Goal: Task Accomplishment & Management: Complete application form

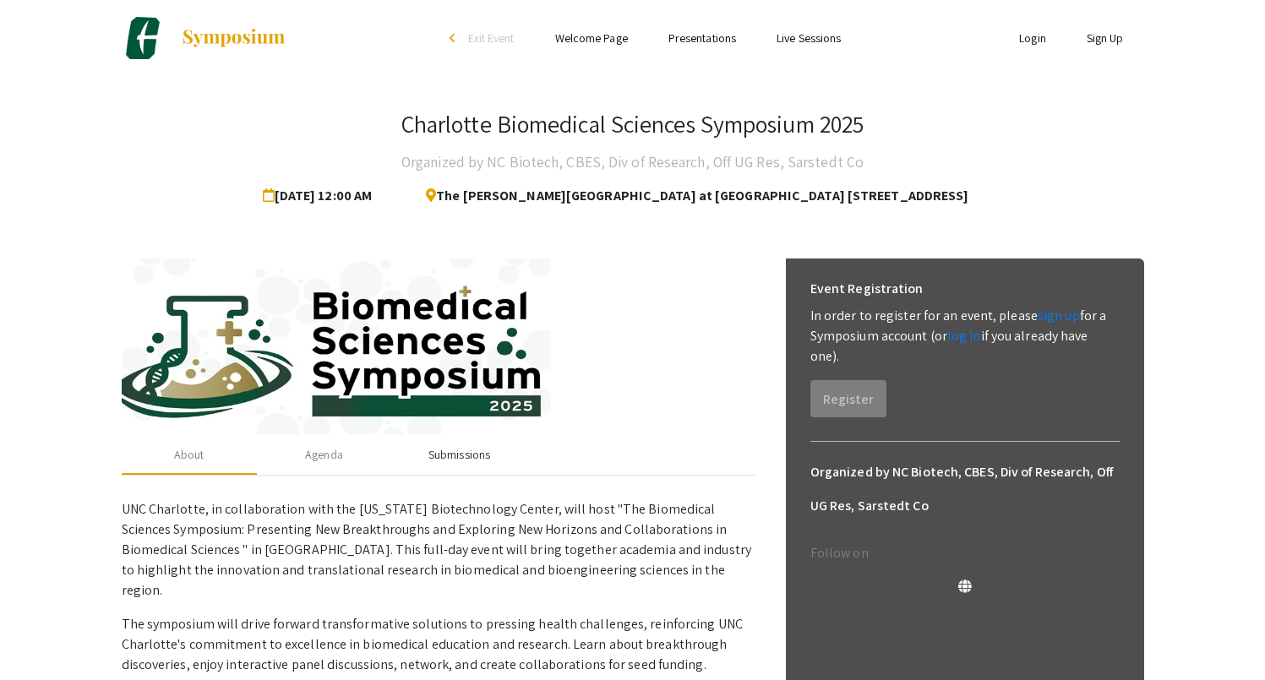
click at [470, 456] on div "Submissions" at bounding box center [460, 455] width 62 height 18
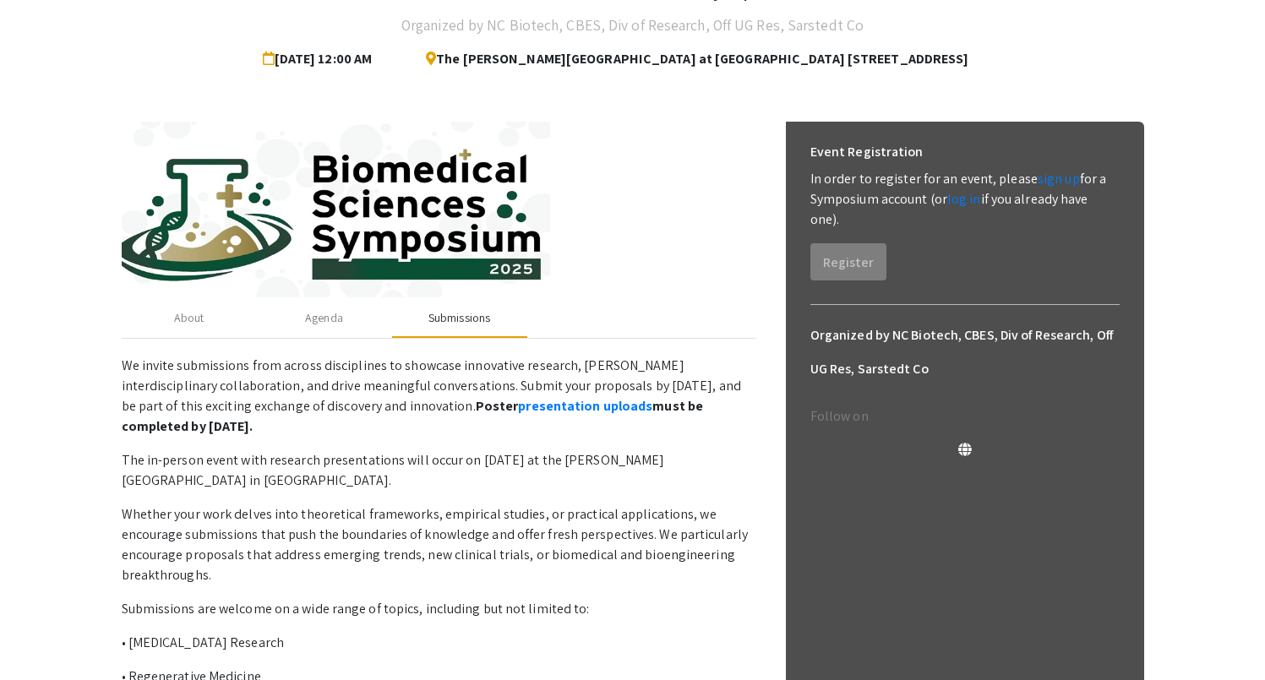
scroll to position [139, 0]
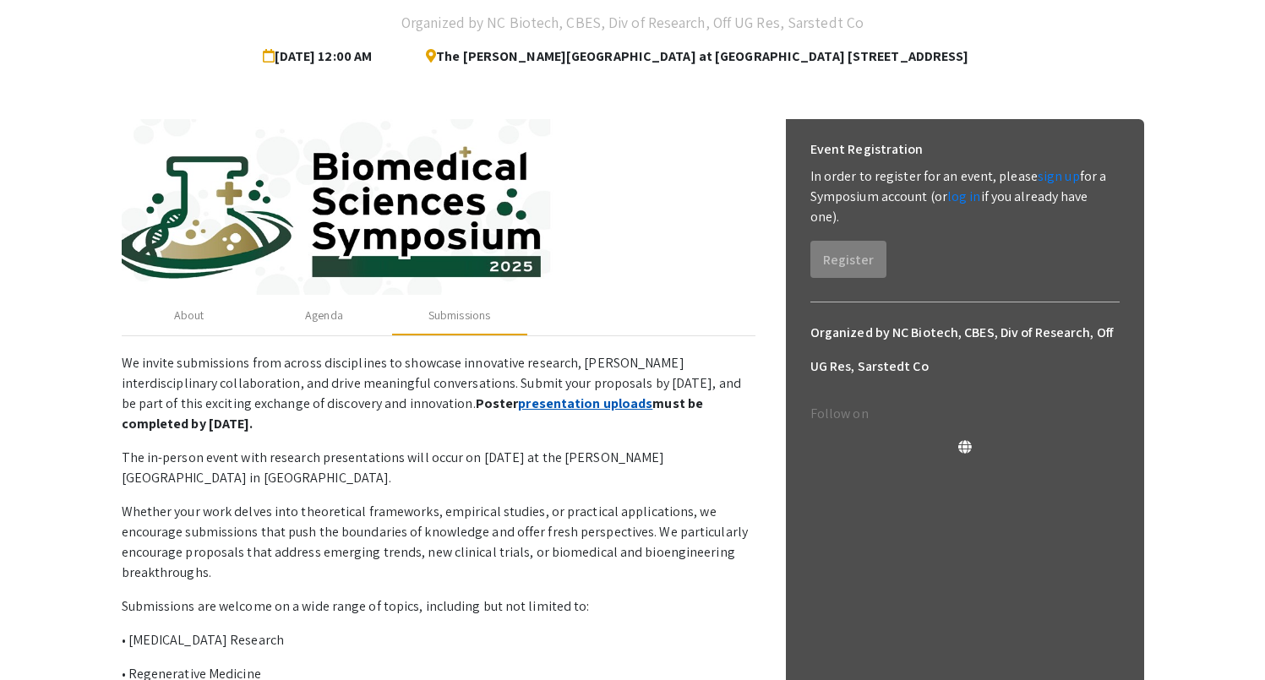
click at [518, 408] on link "presentation uploads" at bounding box center [585, 404] width 134 height 18
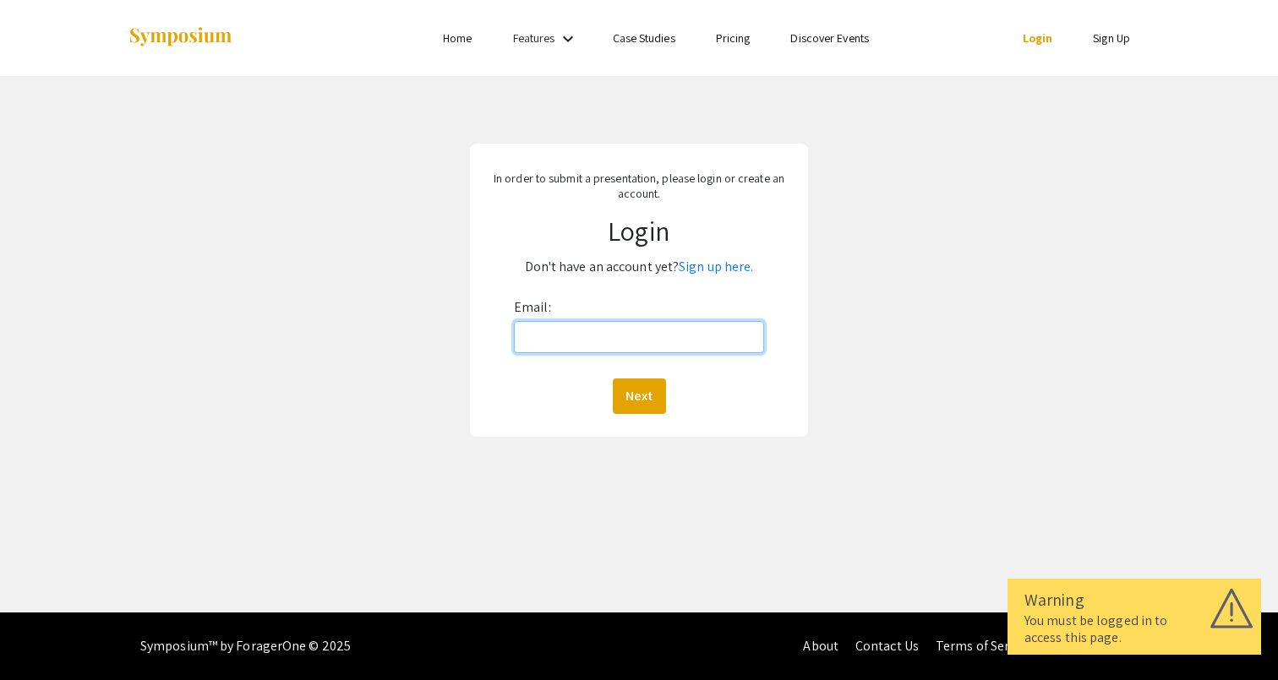
click at [597, 343] on input "Email:" at bounding box center [639, 337] width 250 height 32
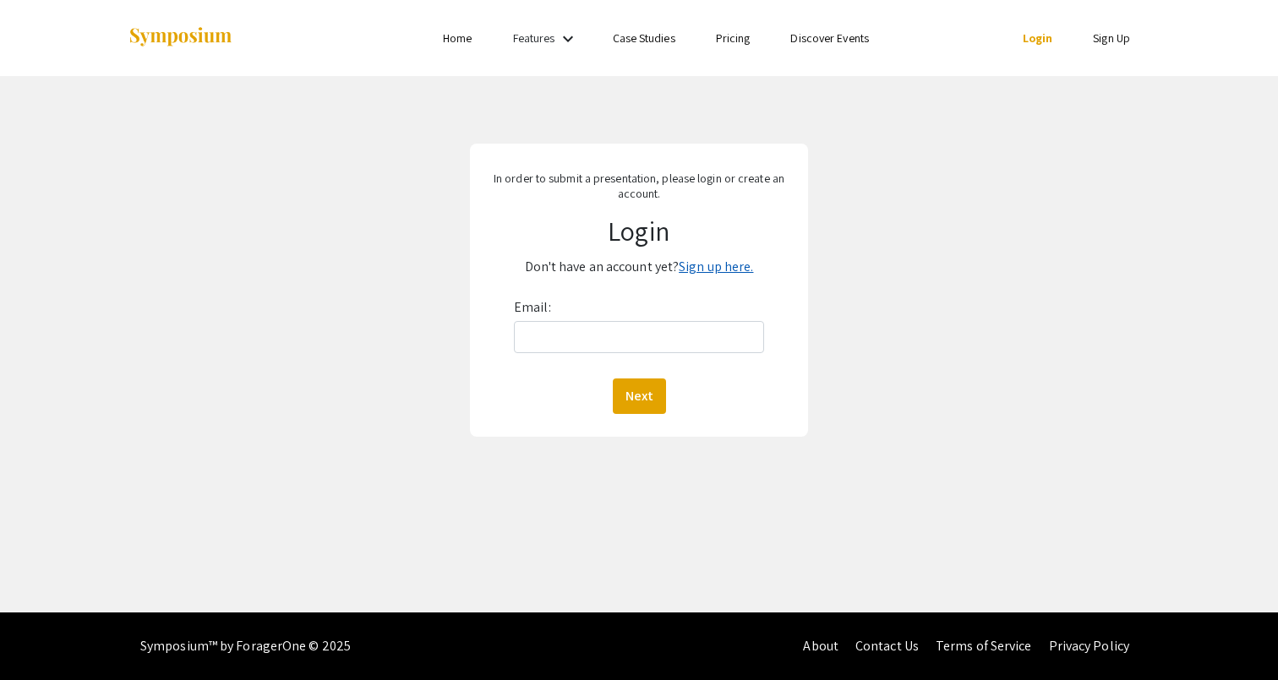
click at [713, 270] on link "Sign up here." at bounding box center [716, 267] width 74 height 18
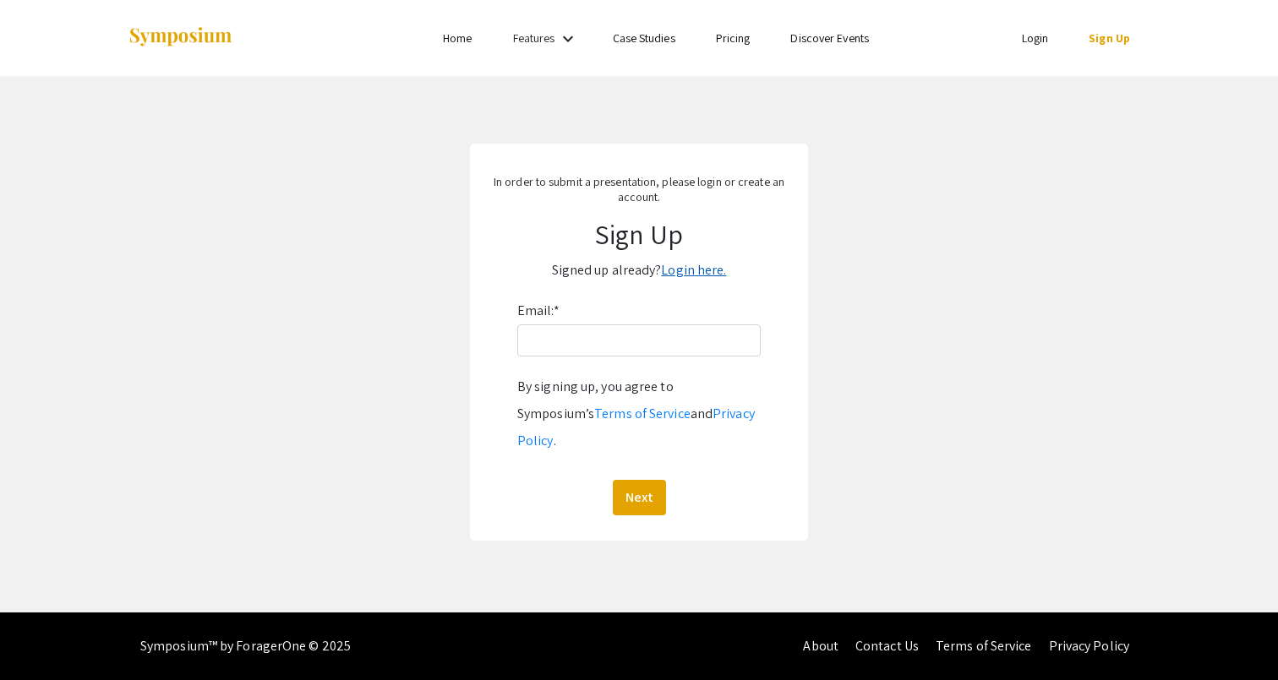
click at [701, 272] on link "Login here." at bounding box center [693, 270] width 65 height 18
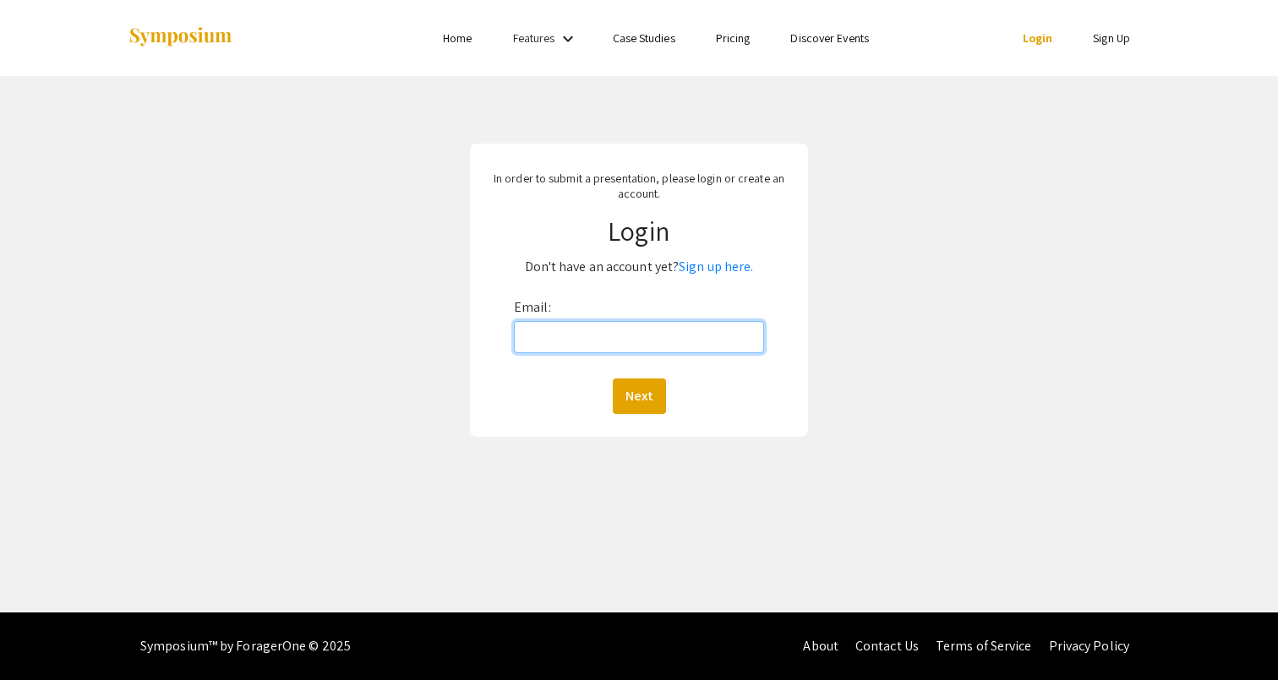
click at [659, 342] on input "Email:" at bounding box center [639, 337] width 250 height 32
type input "polee@wakehealth.edu"
click at [642, 396] on button "Next" at bounding box center [639, 396] width 53 height 35
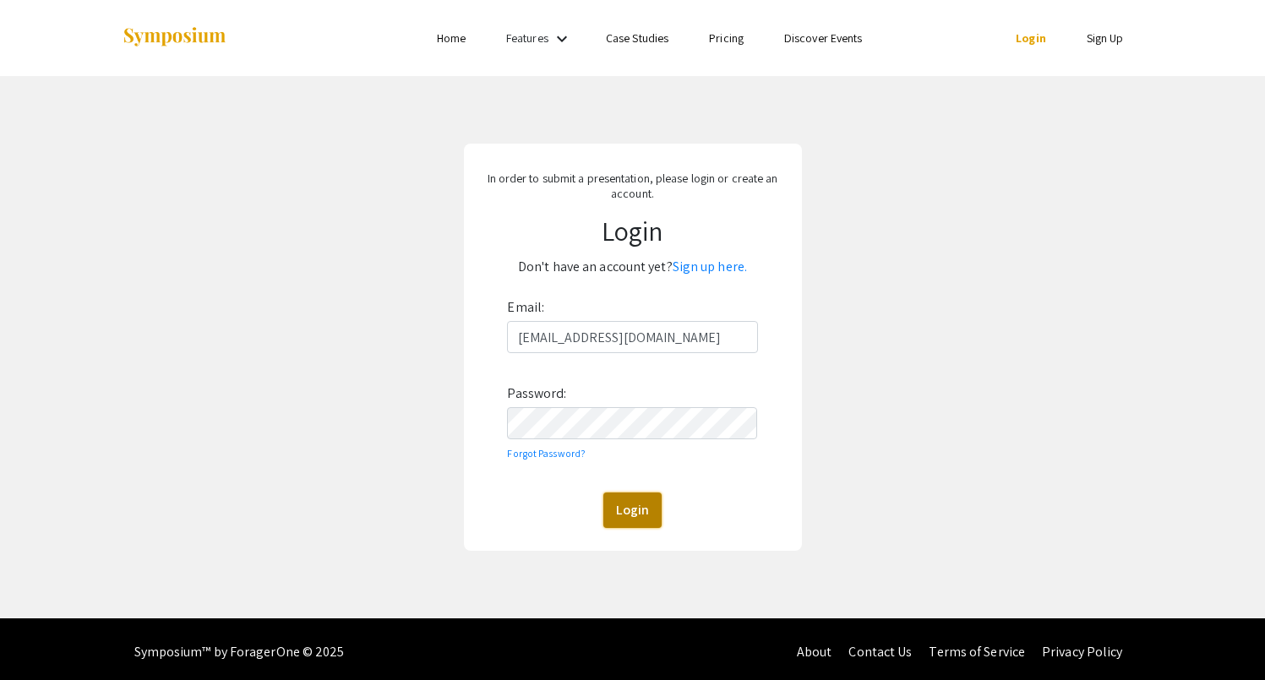
click at [627, 516] on button "Login" at bounding box center [632, 510] width 58 height 35
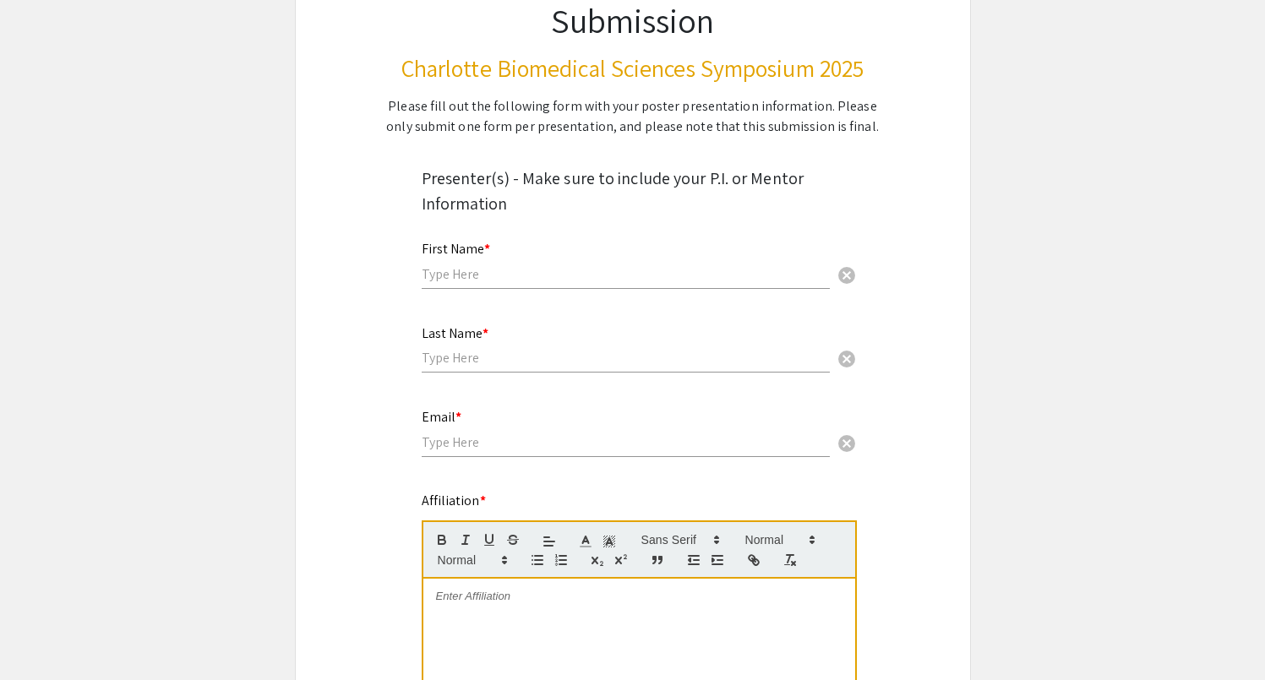
scroll to position [189, 0]
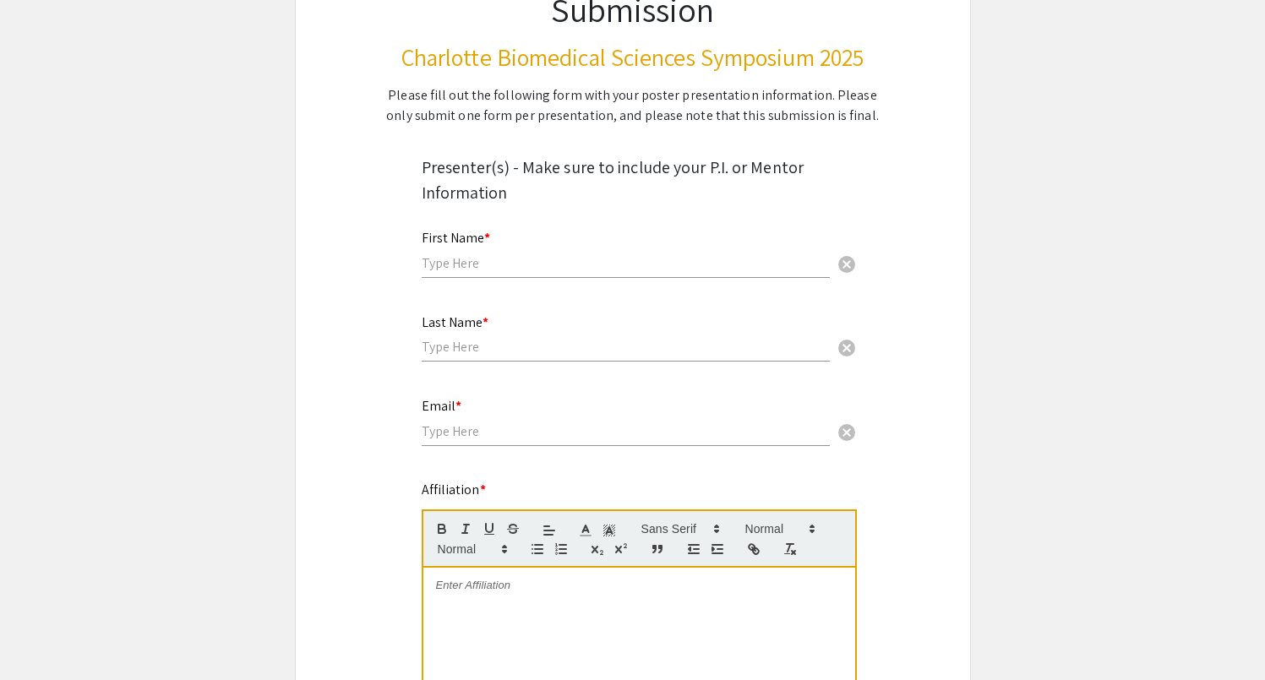
click at [498, 267] on input "text" at bounding box center [626, 263] width 408 height 18
type input "Po-Feng"
click at [497, 343] on input "text" at bounding box center [626, 347] width 408 height 18
type input "Lee"
click at [489, 441] on div "Email * cancel" at bounding box center [626, 414] width 408 height 64
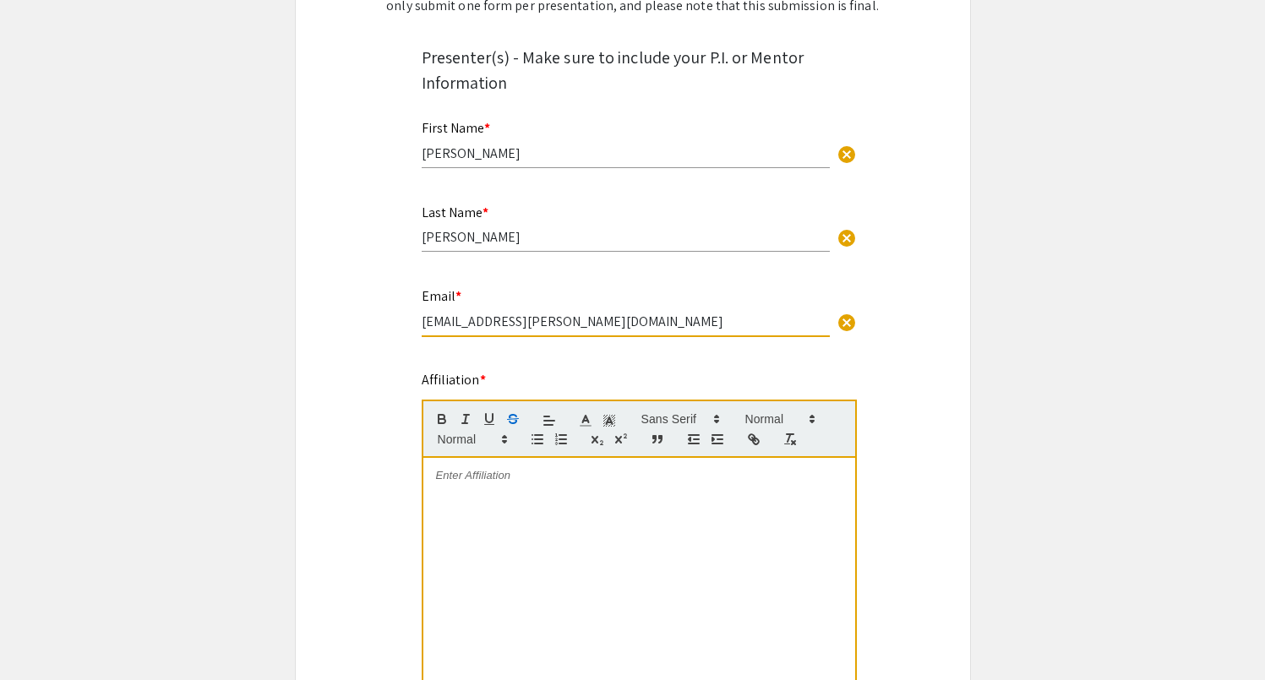
scroll to position [319, 0]
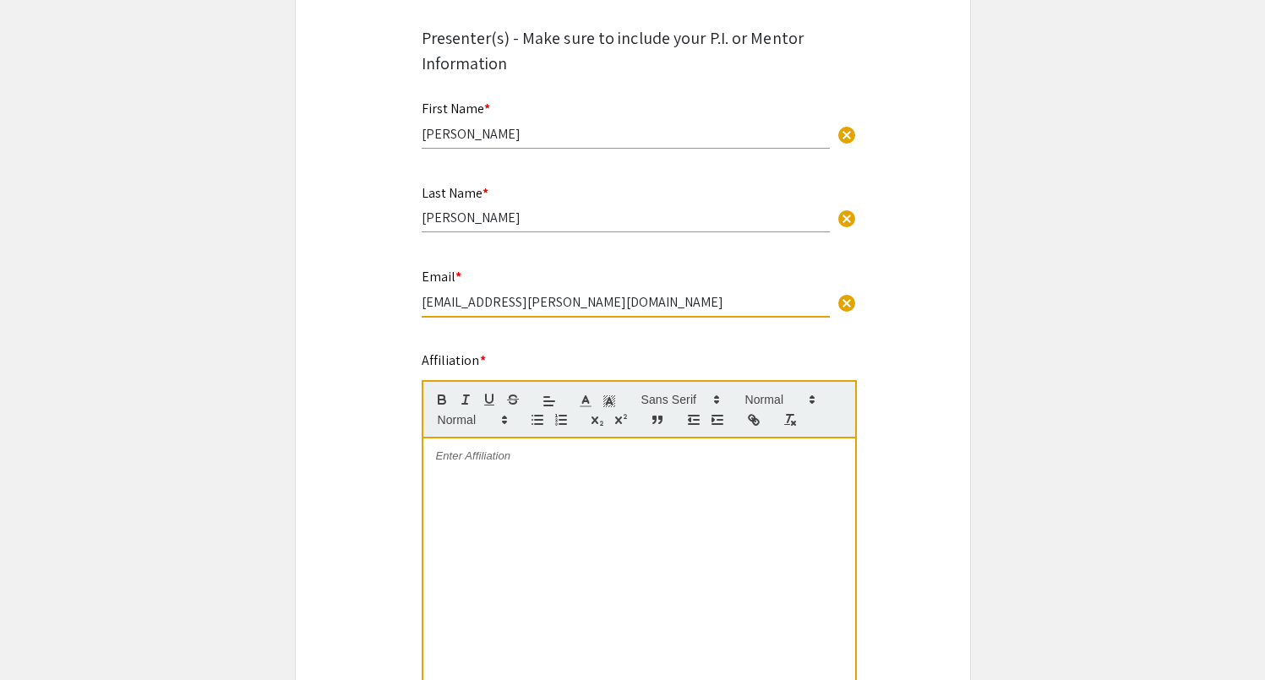
click at [592, 301] on input "pofeng.lee@advocatehealth.org" at bounding box center [626, 302] width 408 height 18
click at [593, 290] on div "Email * polee@ cancel" at bounding box center [626, 285] width 408 height 64
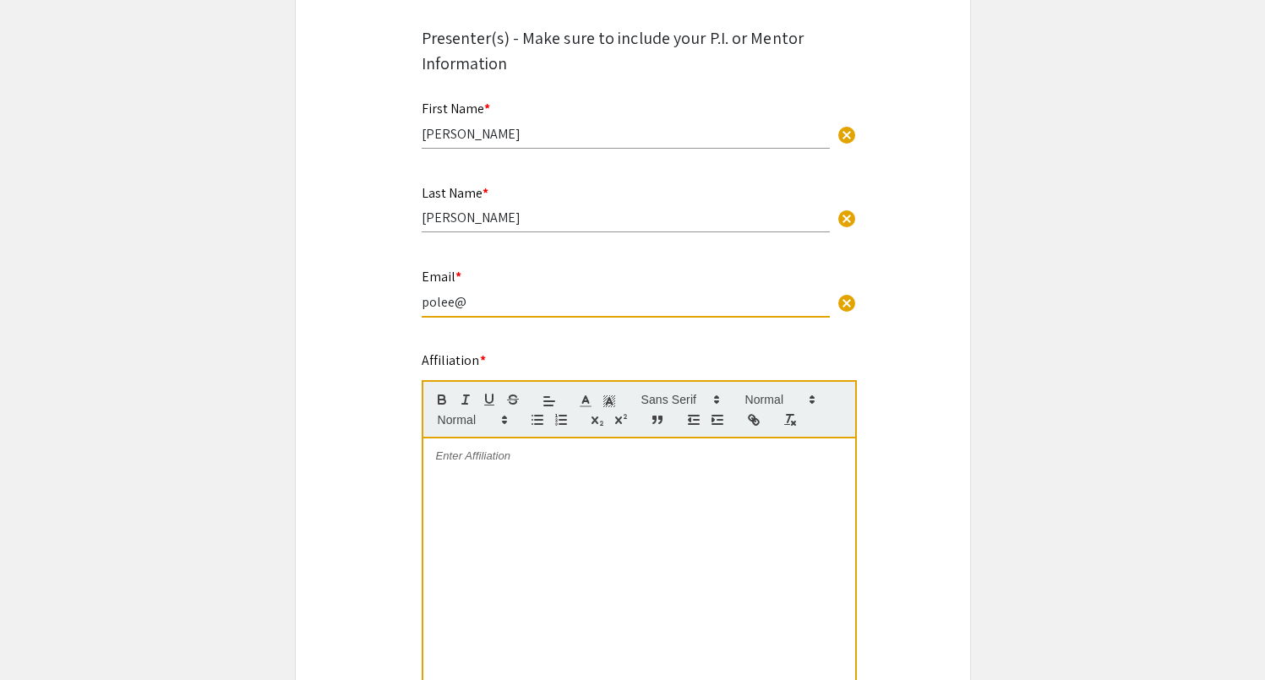
click at [593, 290] on div "Email * polee@ cancel" at bounding box center [626, 285] width 408 height 64
type input "p"
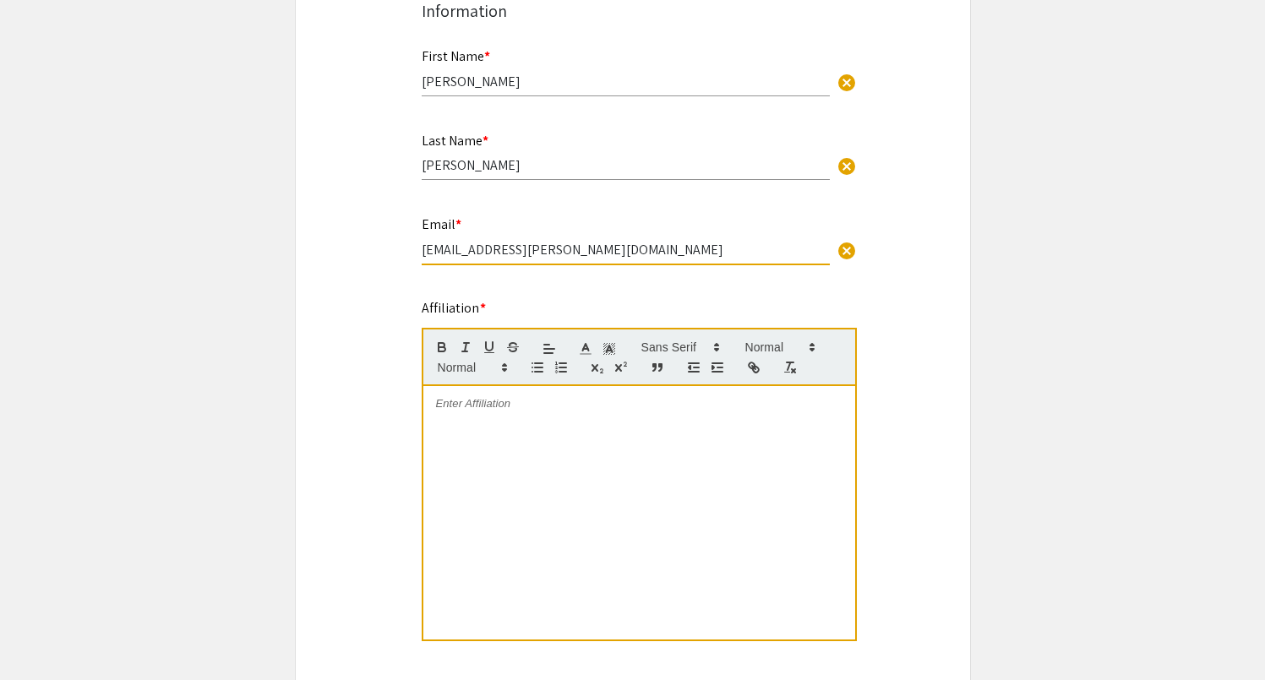
scroll to position [373, 0]
type input "pofeng.lee@advocatehealth.org"
click at [487, 428] on div at bounding box center [639, 512] width 432 height 254
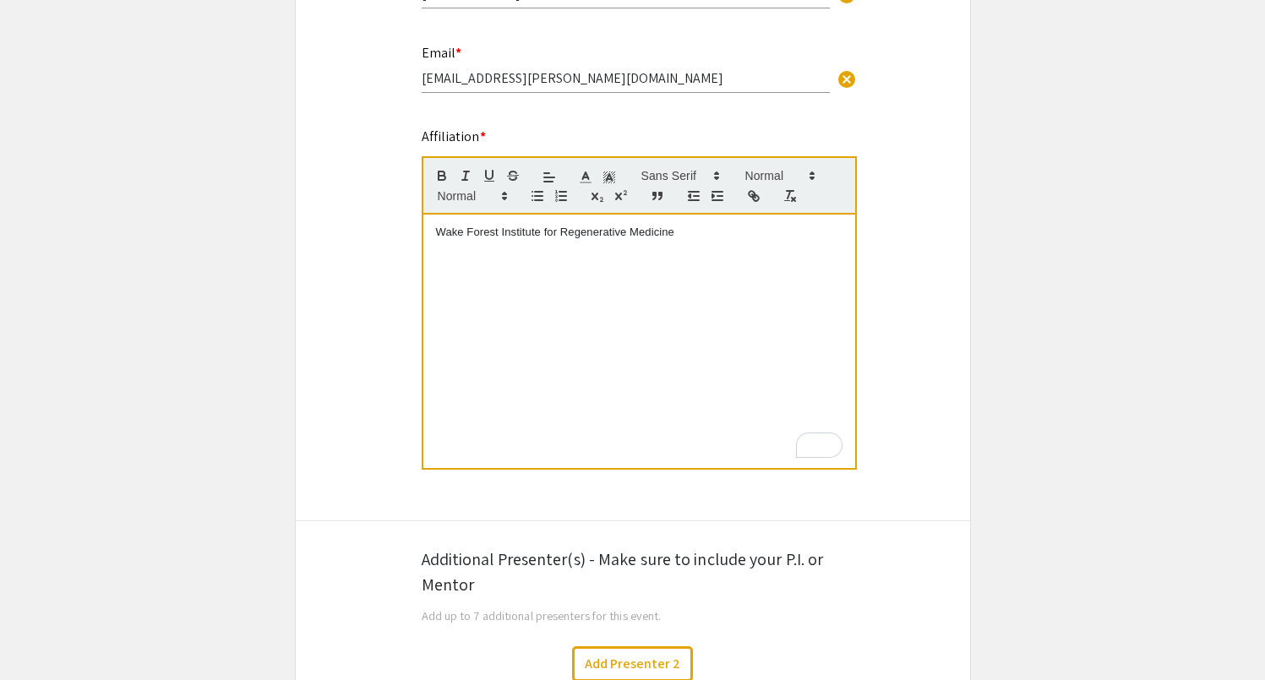
scroll to position [541, 0]
click at [683, 165] on div at bounding box center [639, 187] width 435 height 59
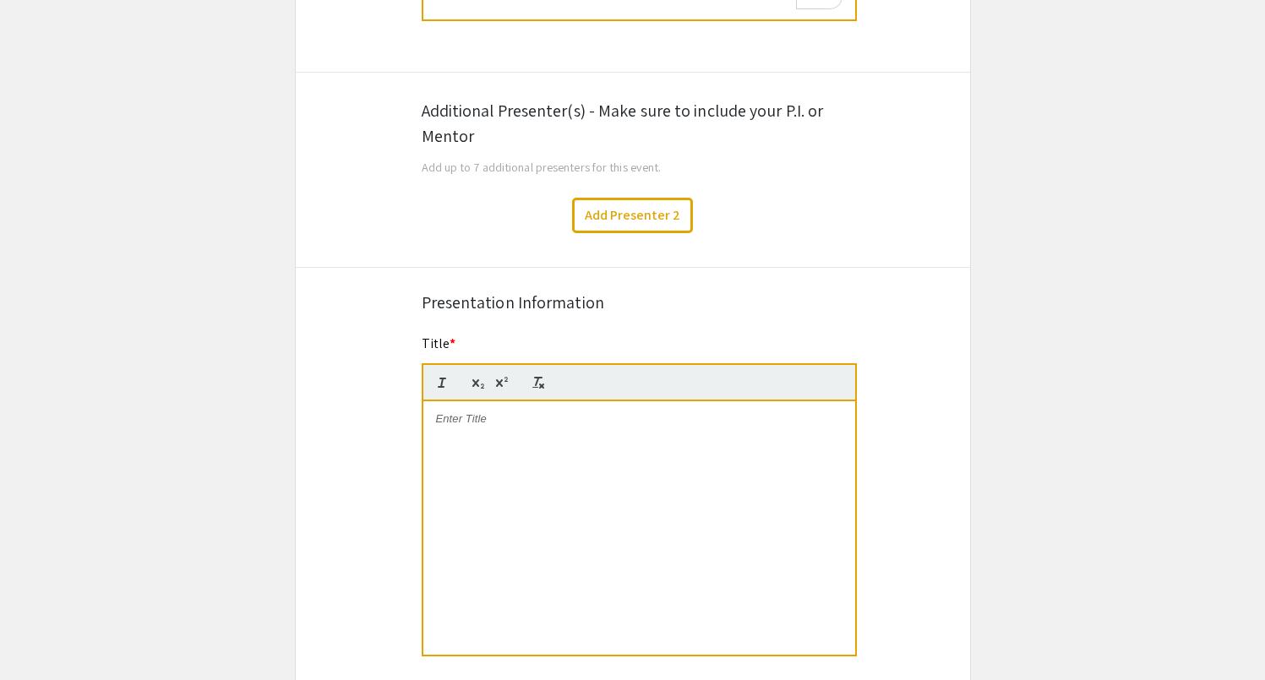
scroll to position [996, 0]
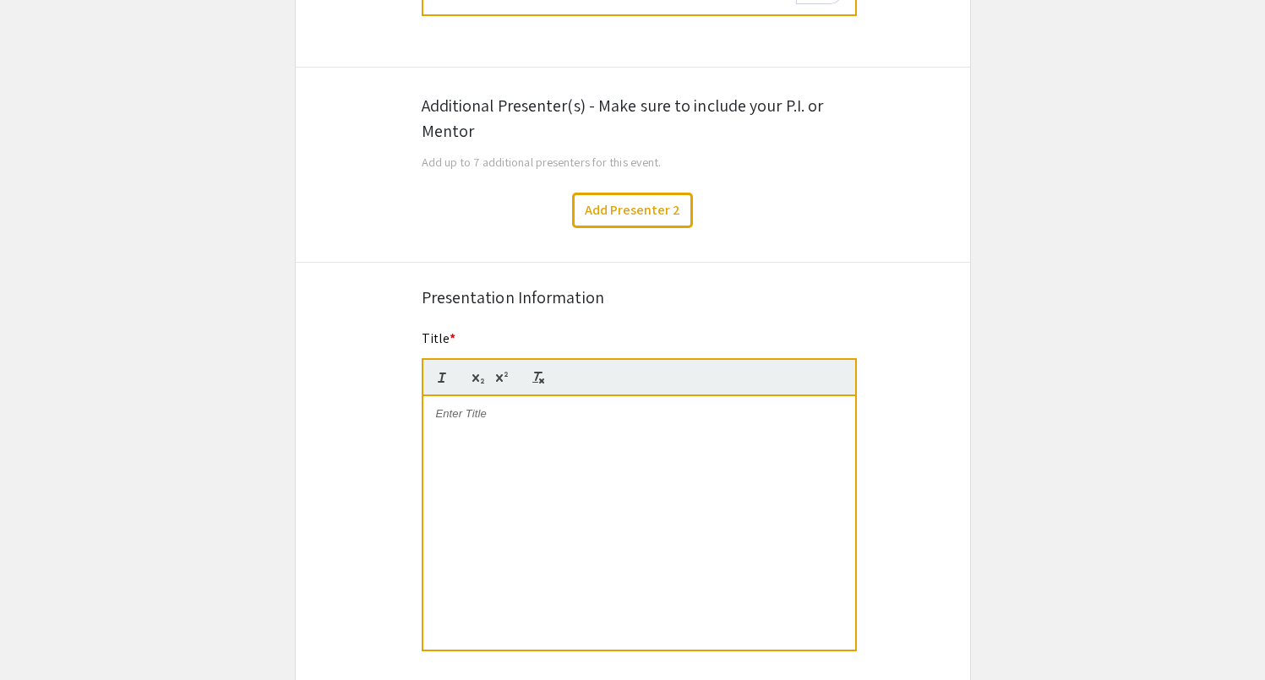
click at [599, 429] on div at bounding box center [639, 523] width 432 height 254
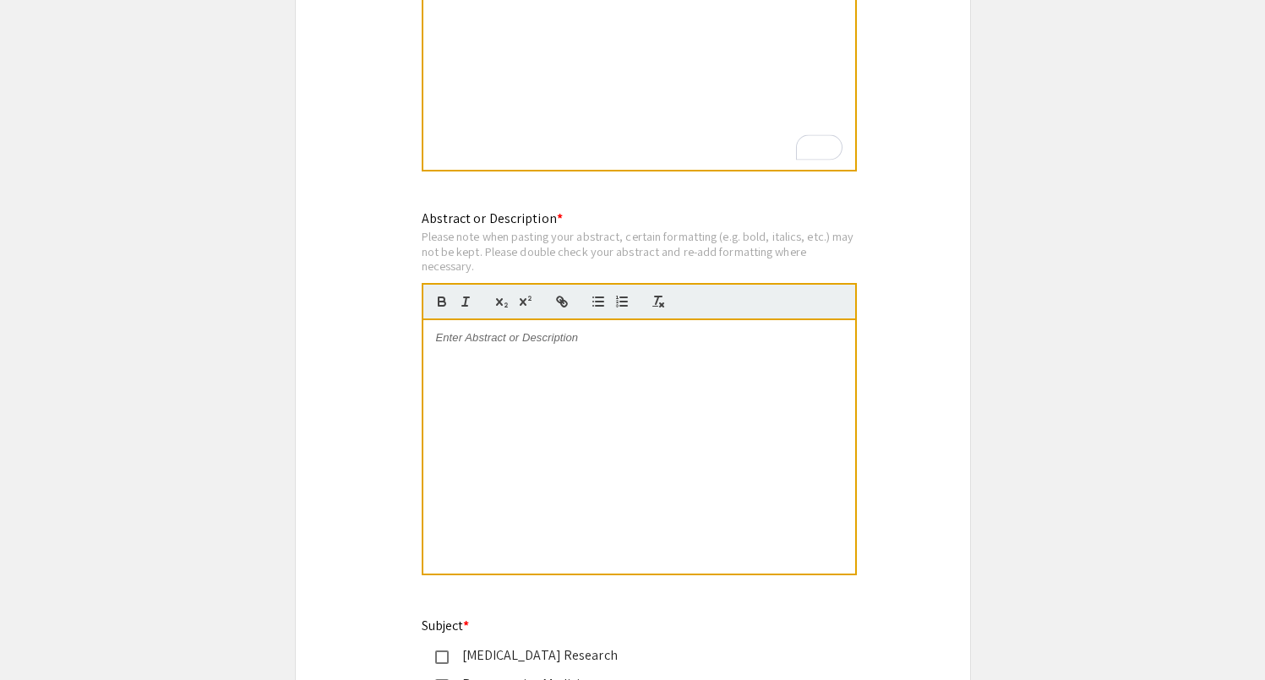
scroll to position [1480, 0]
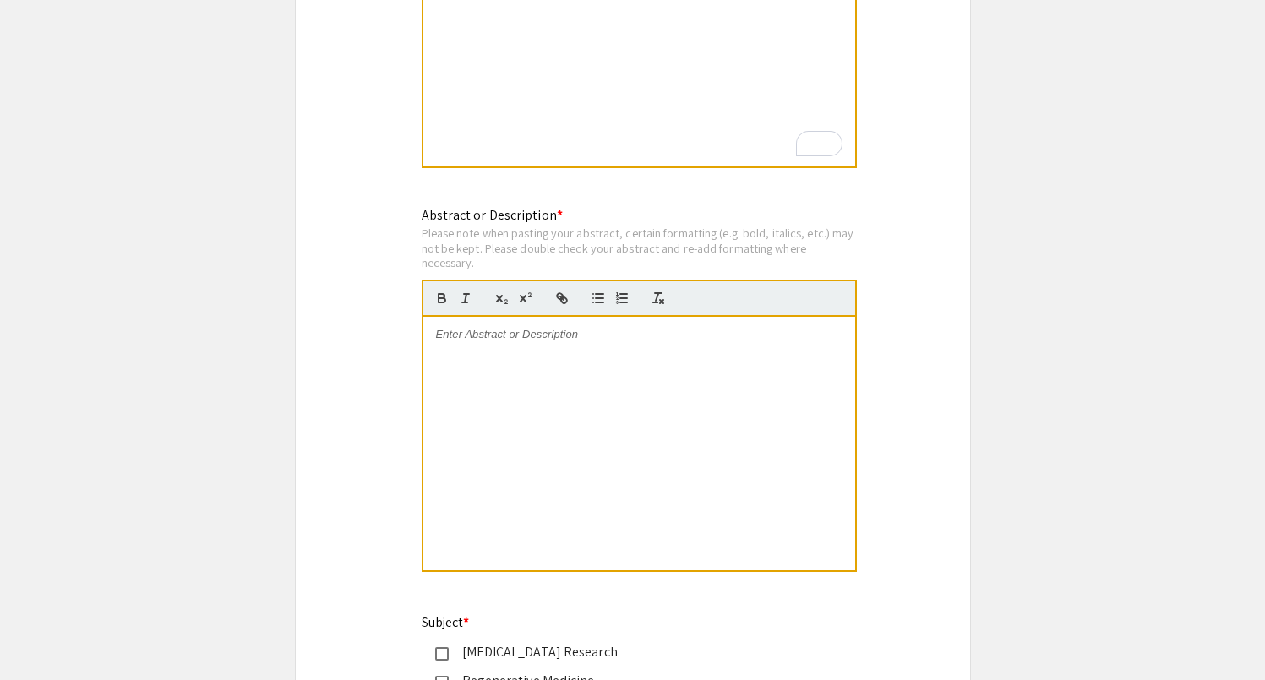
click at [658, 327] on div at bounding box center [639, 444] width 432 height 254
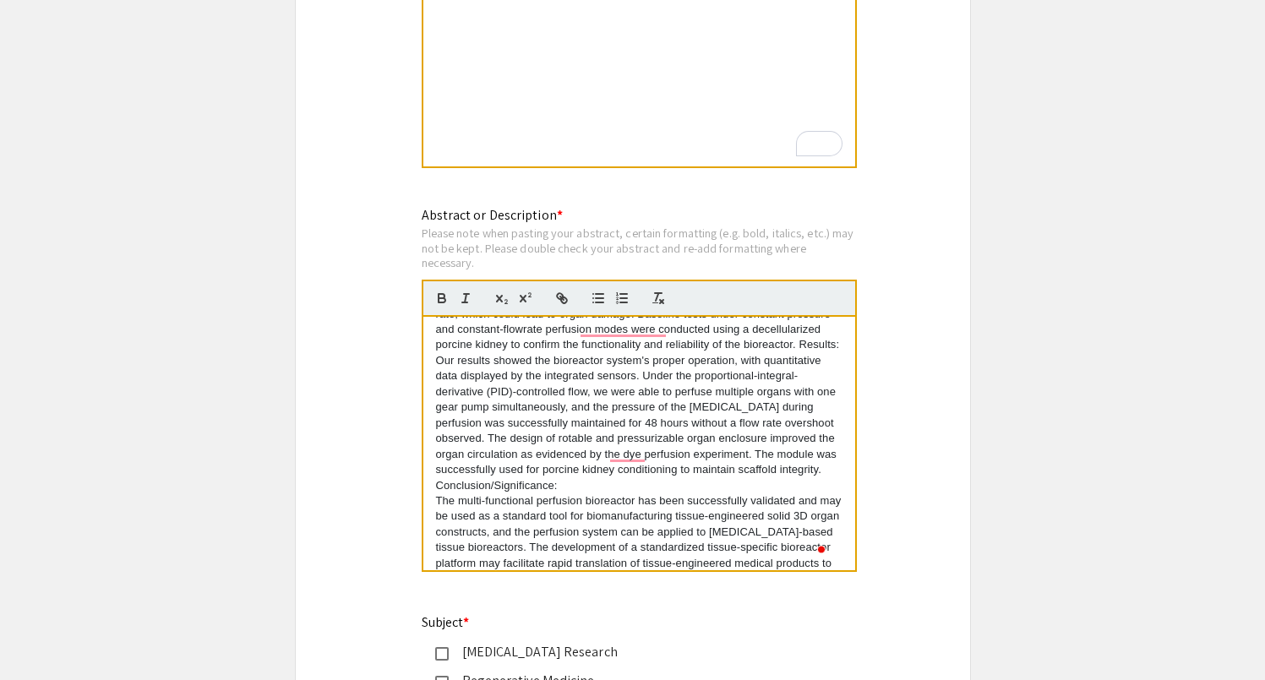
scroll to position [0, 0]
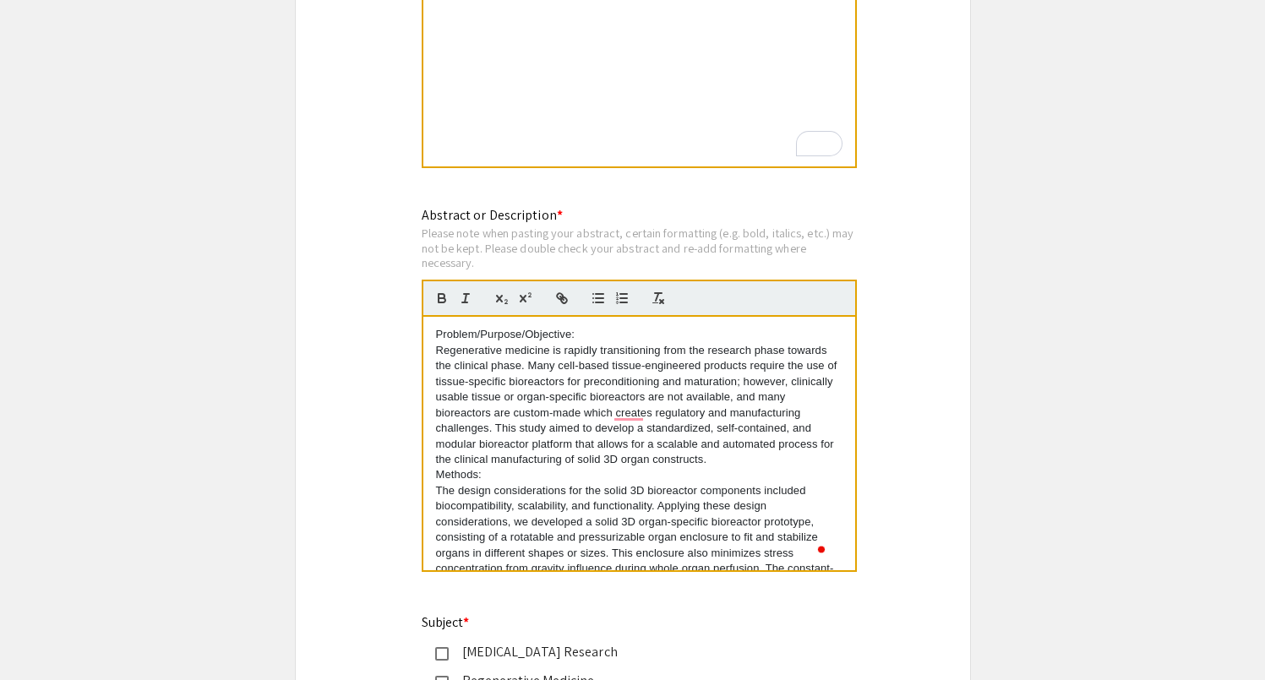
click at [502, 337] on p "Problem/Purpose/Objective:" at bounding box center [639, 334] width 407 height 15
click at [434, 302] on icon "button" at bounding box center [441, 298] width 15 height 15
click at [457, 476] on p "Methods:" at bounding box center [639, 474] width 407 height 15
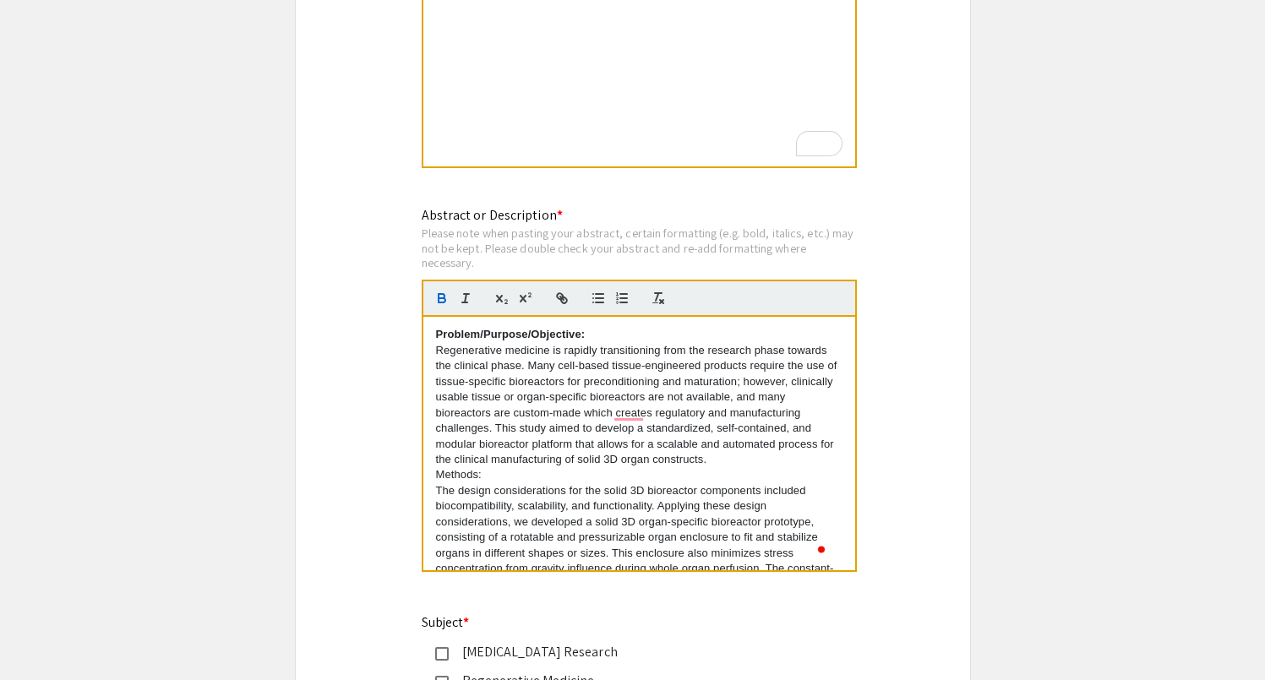
click at [457, 476] on p "Methods:" at bounding box center [639, 474] width 407 height 15
click at [440, 300] on icon "button" at bounding box center [441, 298] width 15 height 15
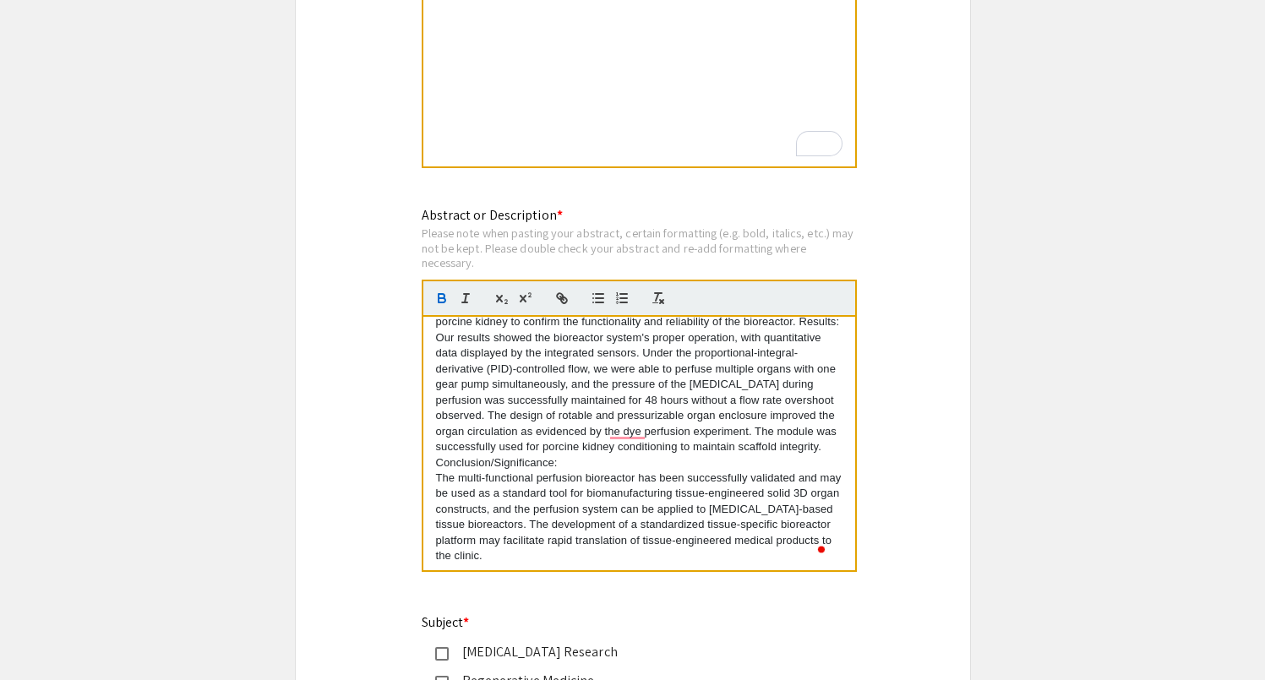
click at [516, 471] on p "Conclusion/Significance:" at bounding box center [639, 463] width 407 height 15
click at [439, 303] on icon "button" at bounding box center [442, 300] width 7 height 4
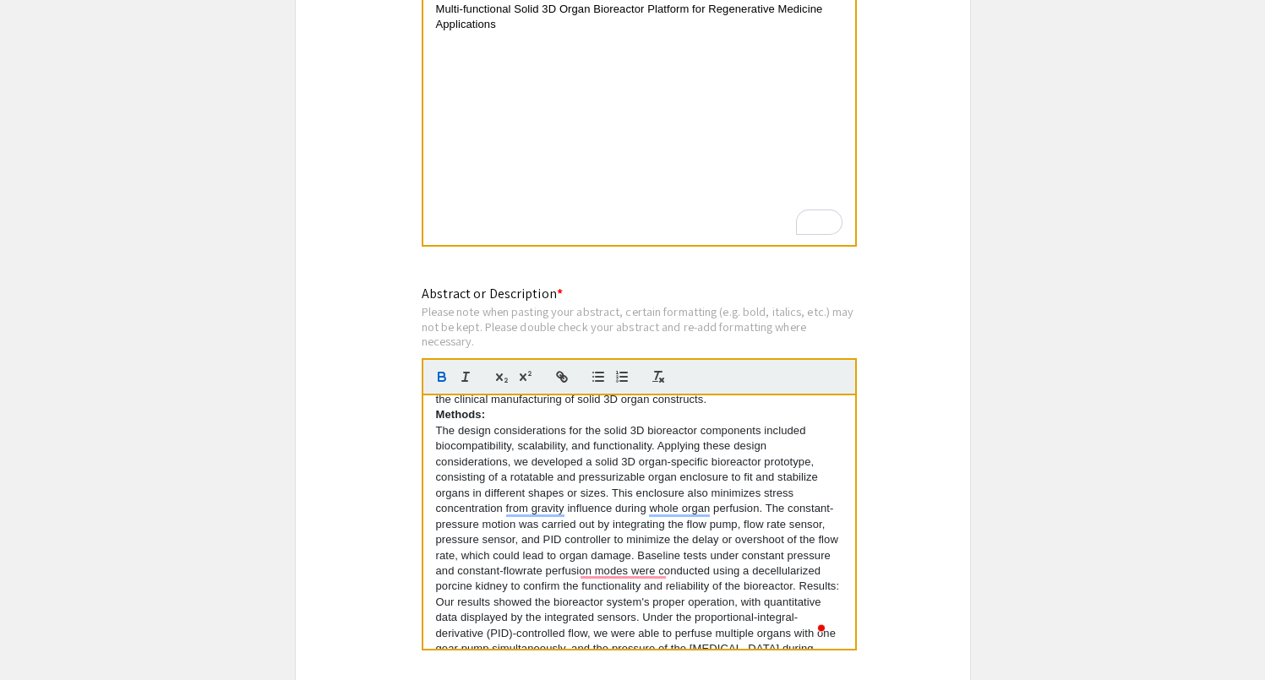
click at [570, 595] on p "The design considerations for the solid 3D bioreactor components included bioco…" at bounding box center [639, 509] width 407 height 172
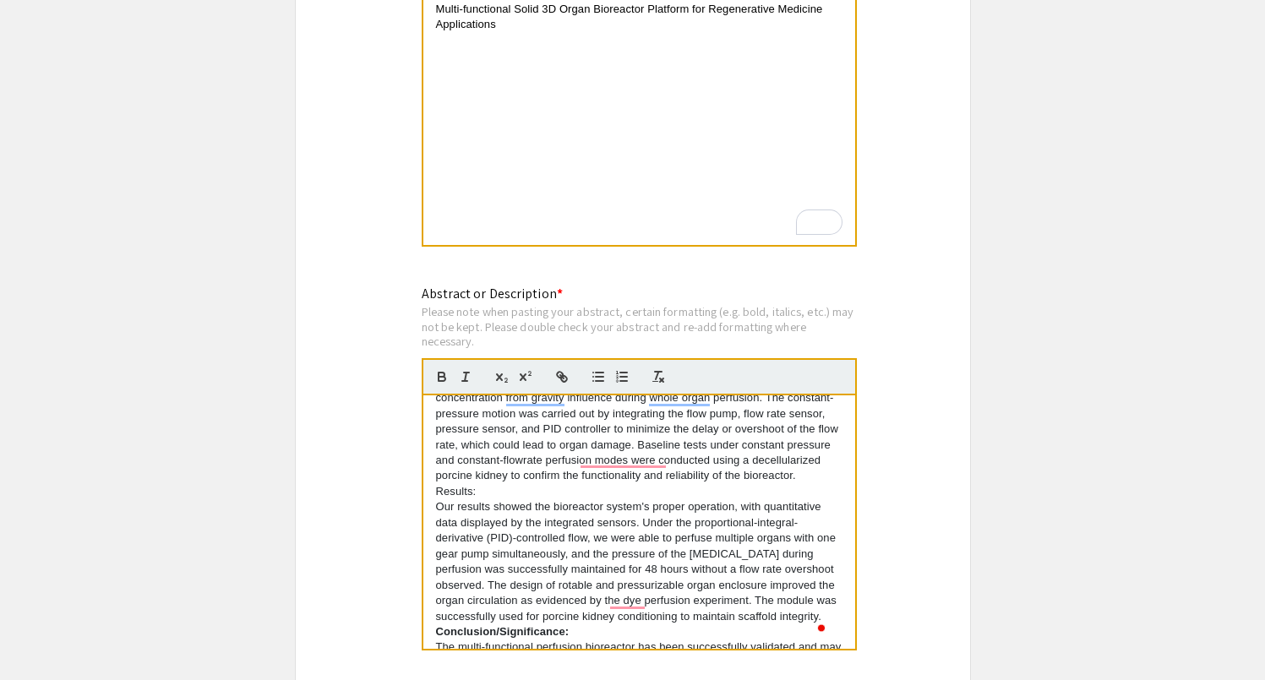
click at [457, 500] on p "Results:" at bounding box center [639, 491] width 407 height 15
click at [453, 500] on p "Results:" at bounding box center [639, 491] width 407 height 15
click at [466, 500] on p "Results:" at bounding box center [639, 491] width 407 height 15
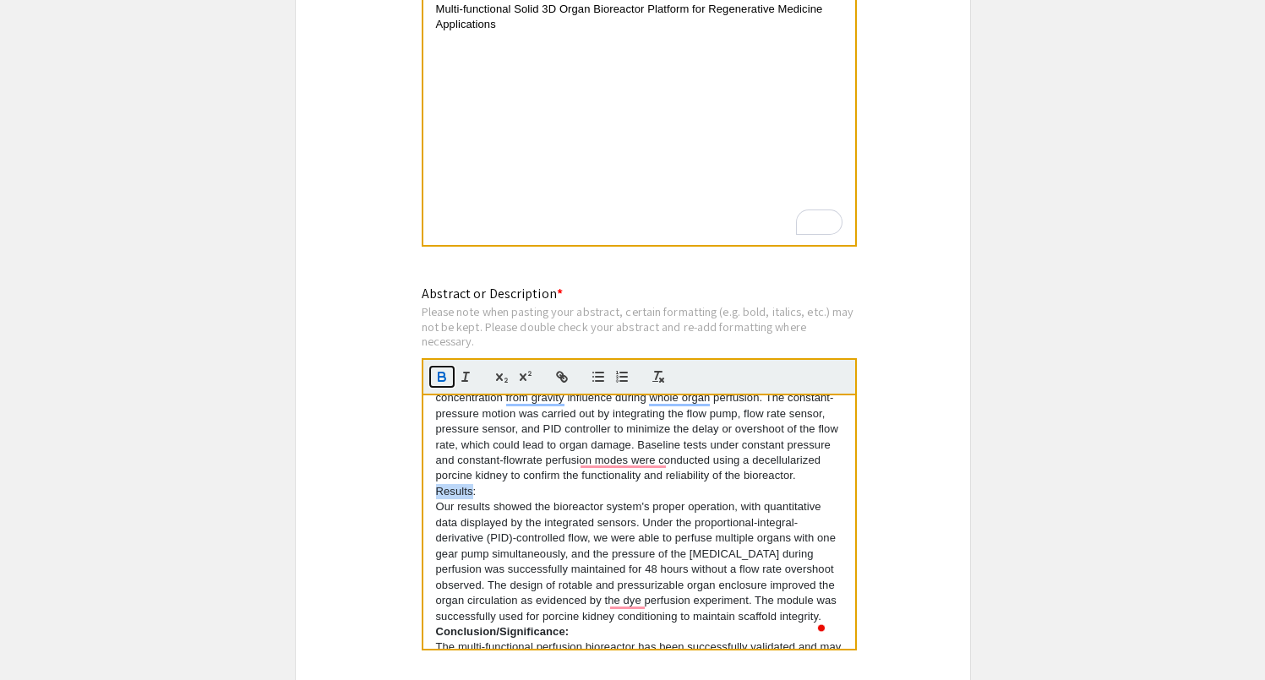
click at [440, 385] on icon "button" at bounding box center [441, 376] width 15 height 15
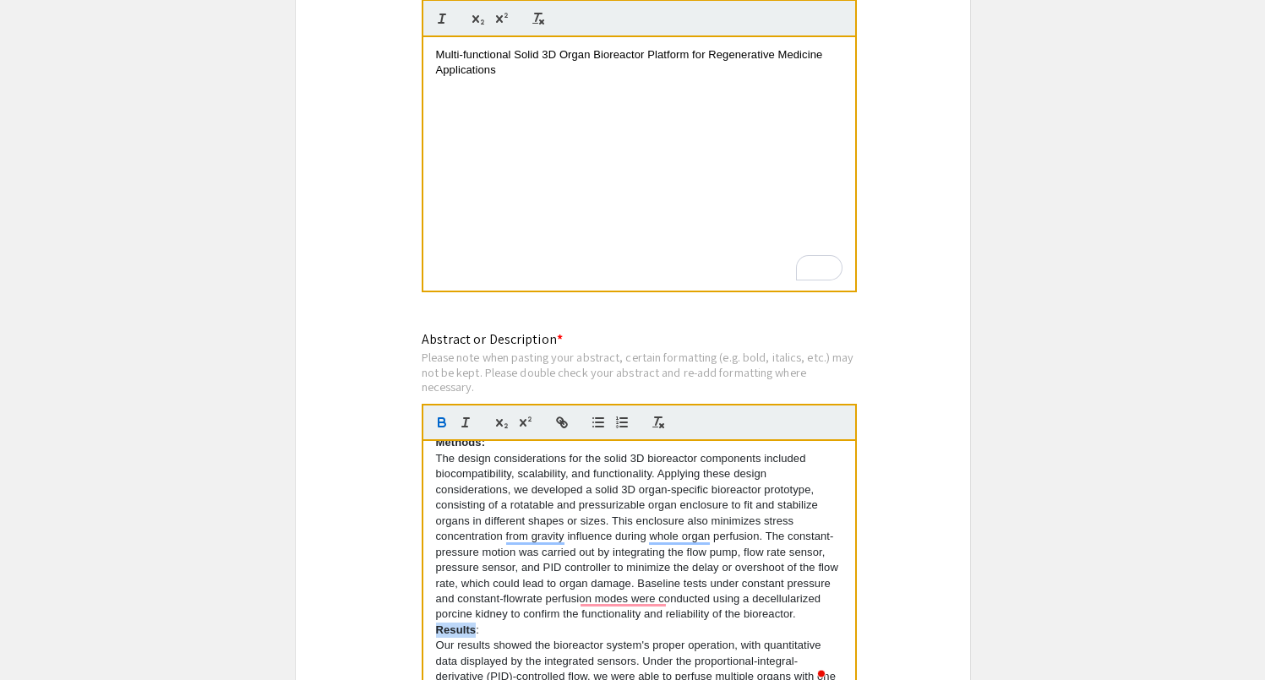
click at [480, 638] on p "Results :" at bounding box center [639, 630] width 407 height 15
click at [440, 423] on icon "button" at bounding box center [441, 422] width 15 height 15
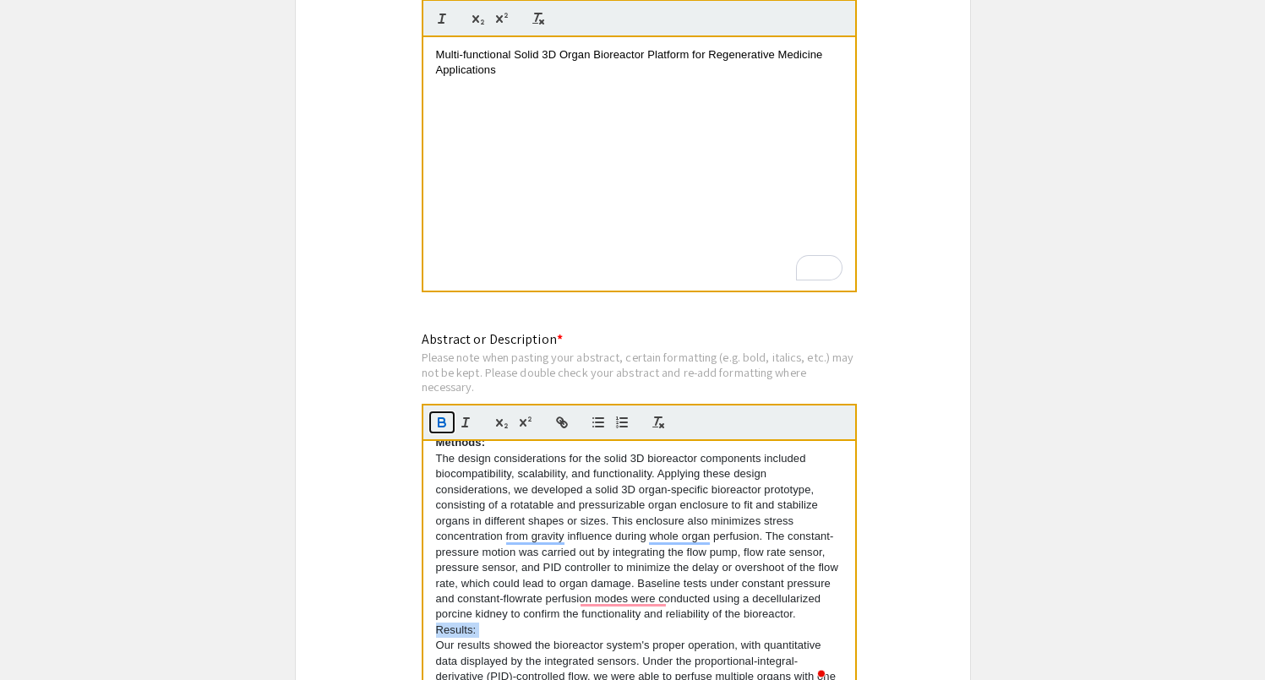
click at [440, 423] on icon "button" at bounding box center [441, 422] width 15 height 15
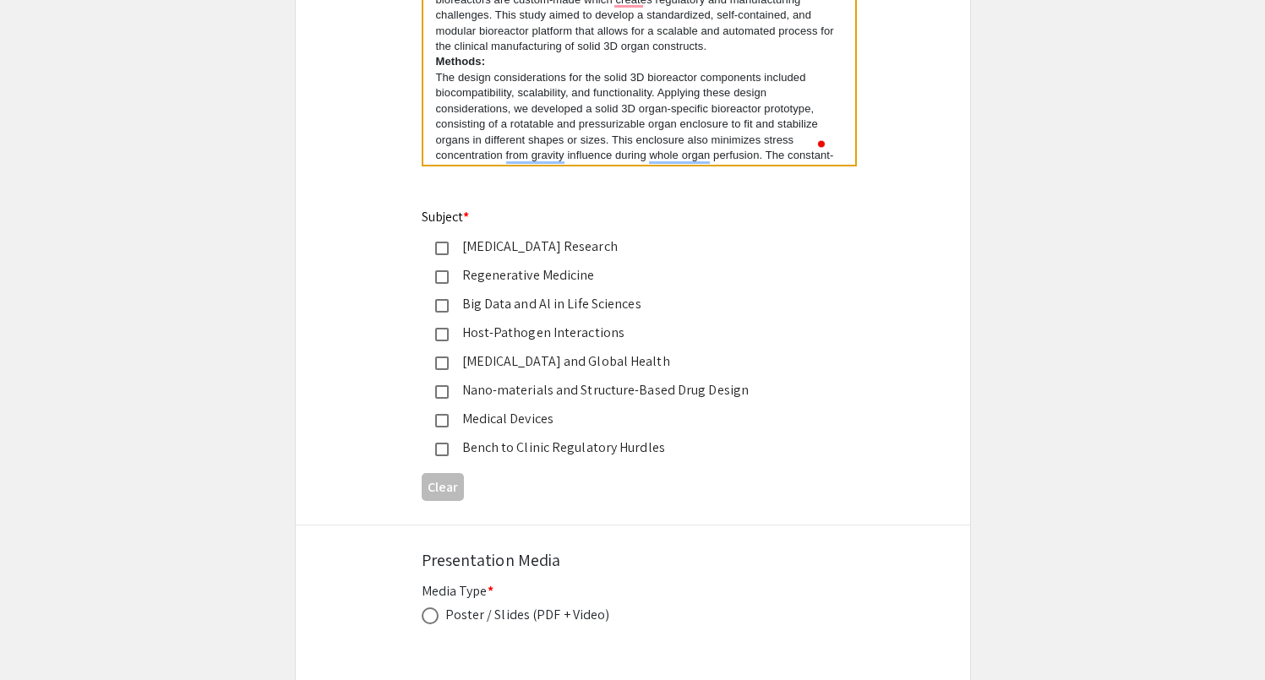
click at [441, 278] on mat-pseudo-checkbox at bounding box center [442, 277] width 14 height 14
click at [445, 422] on mat-pseudo-checkbox at bounding box center [442, 421] width 14 height 14
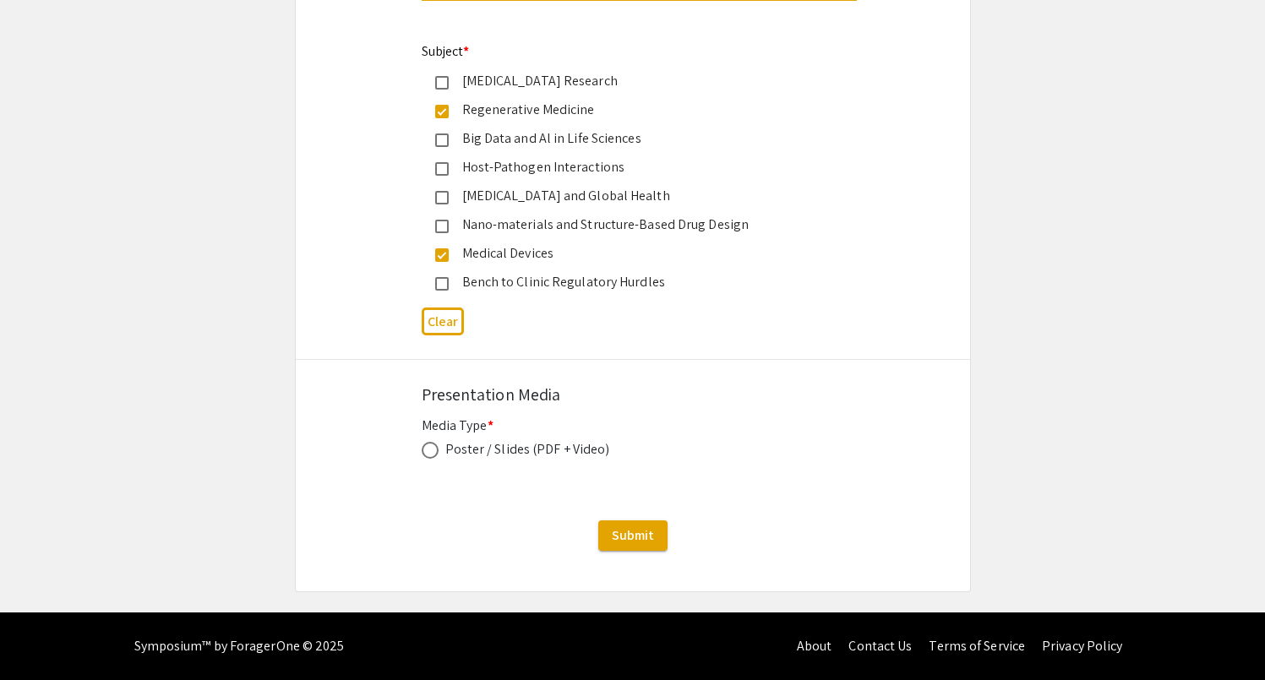
click at [430, 449] on span at bounding box center [430, 450] width 17 height 17
click at [430, 449] on input "radio" at bounding box center [430, 450] width 17 height 17
radio input "true"
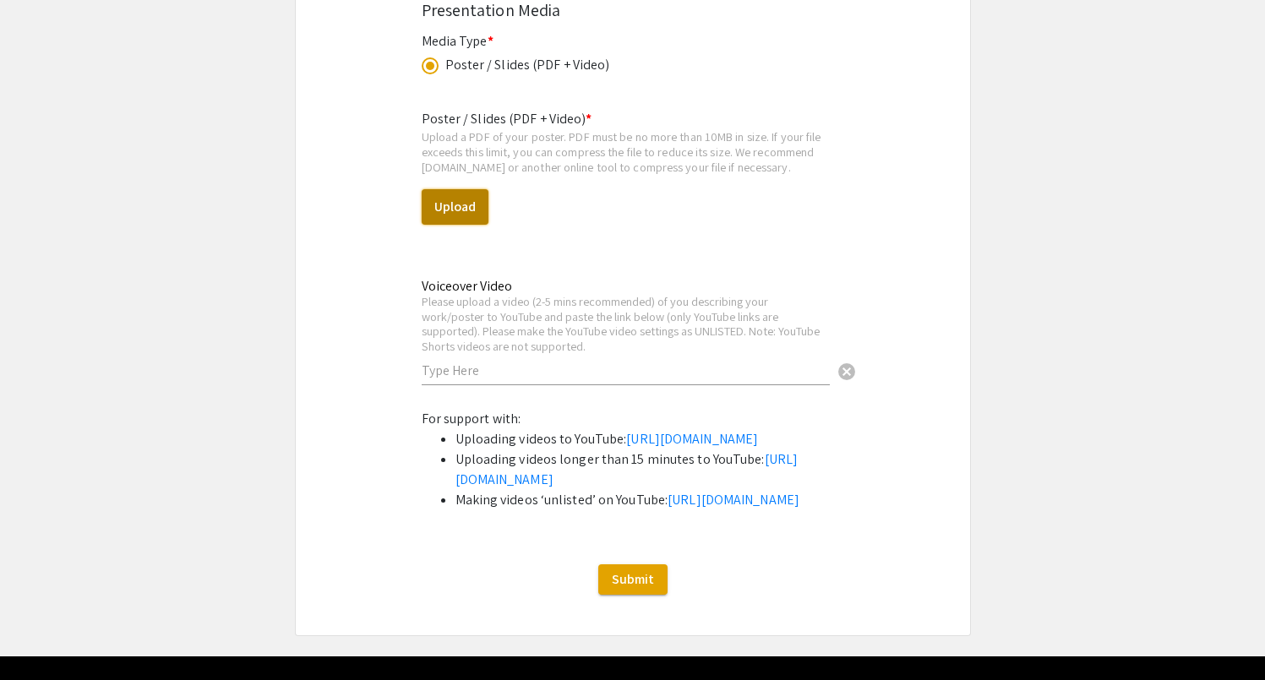
click at [460, 212] on button "Upload" at bounding box center [455, 206] width 67 height 35
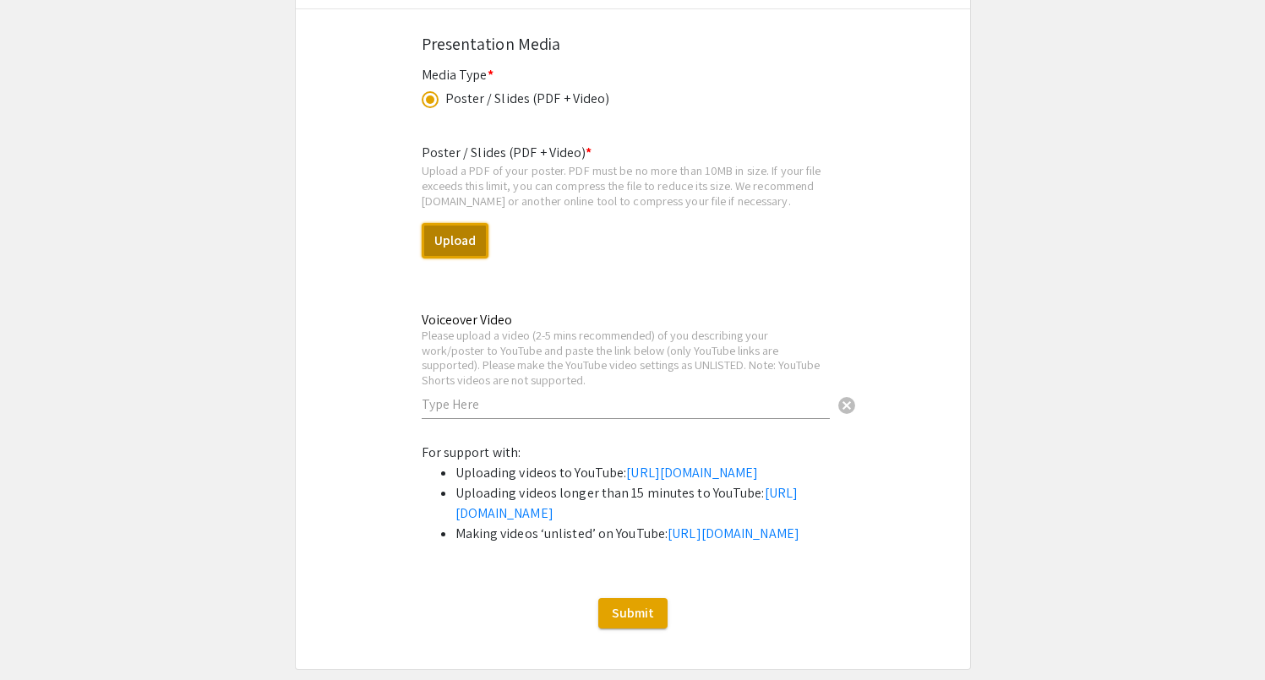
scroll to position [2394, 0]
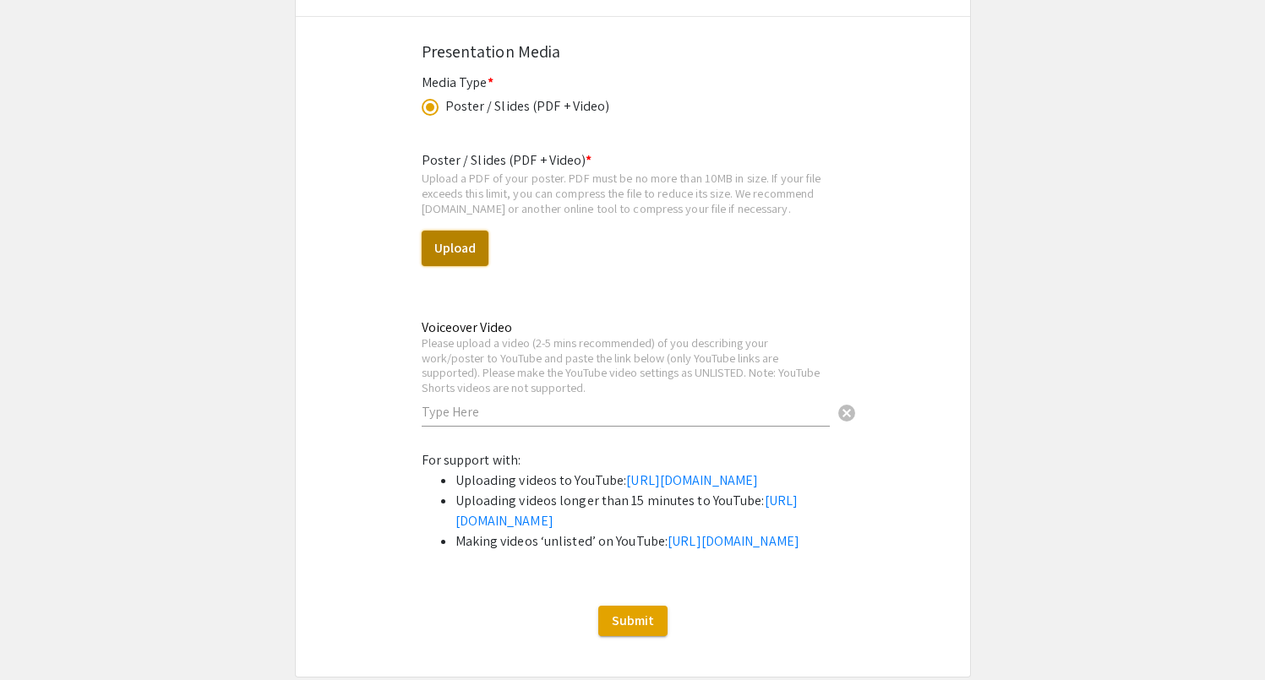
click at [456, 258] on button "Upload" at bounding box center [455, 248] width 67 height 35
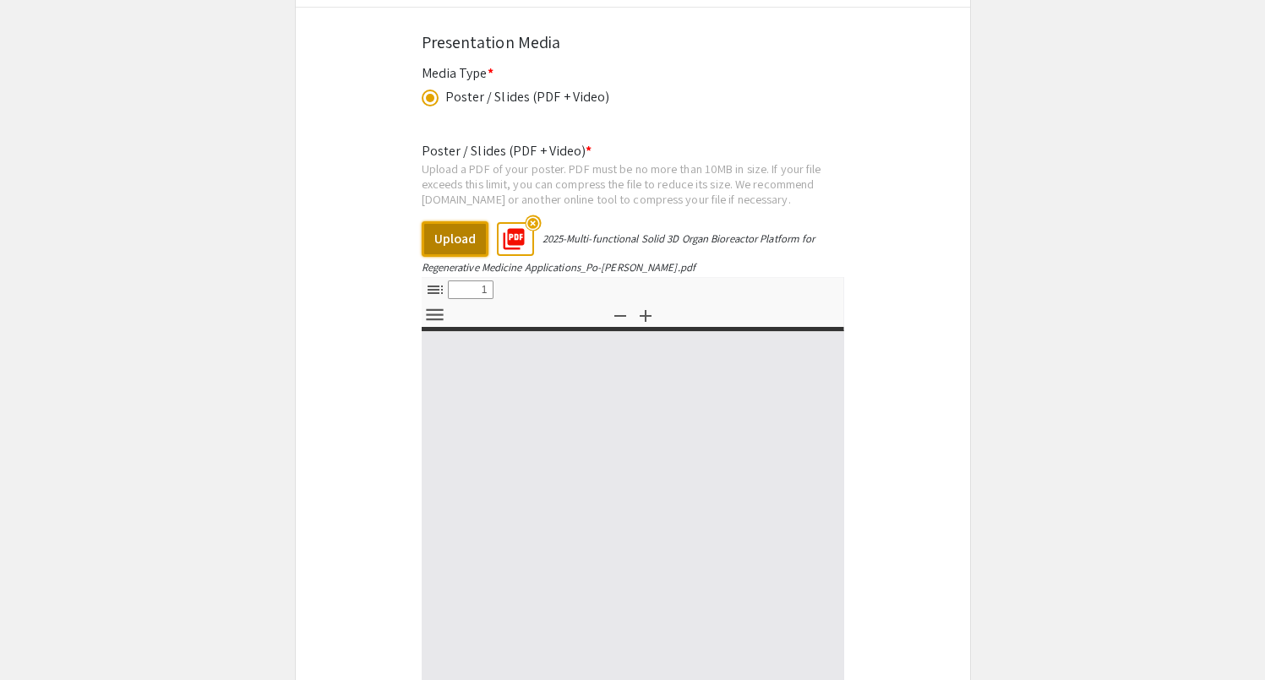
scroll to position [2423, 0]
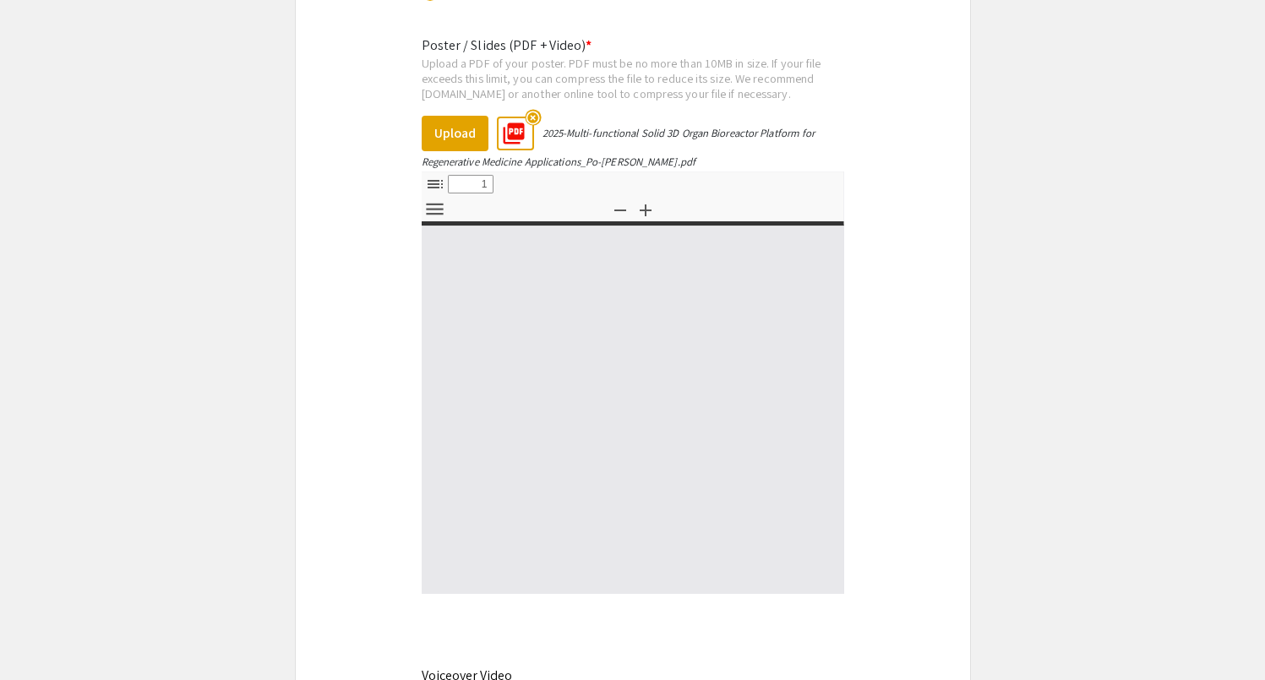
scroll to position [8, 0]
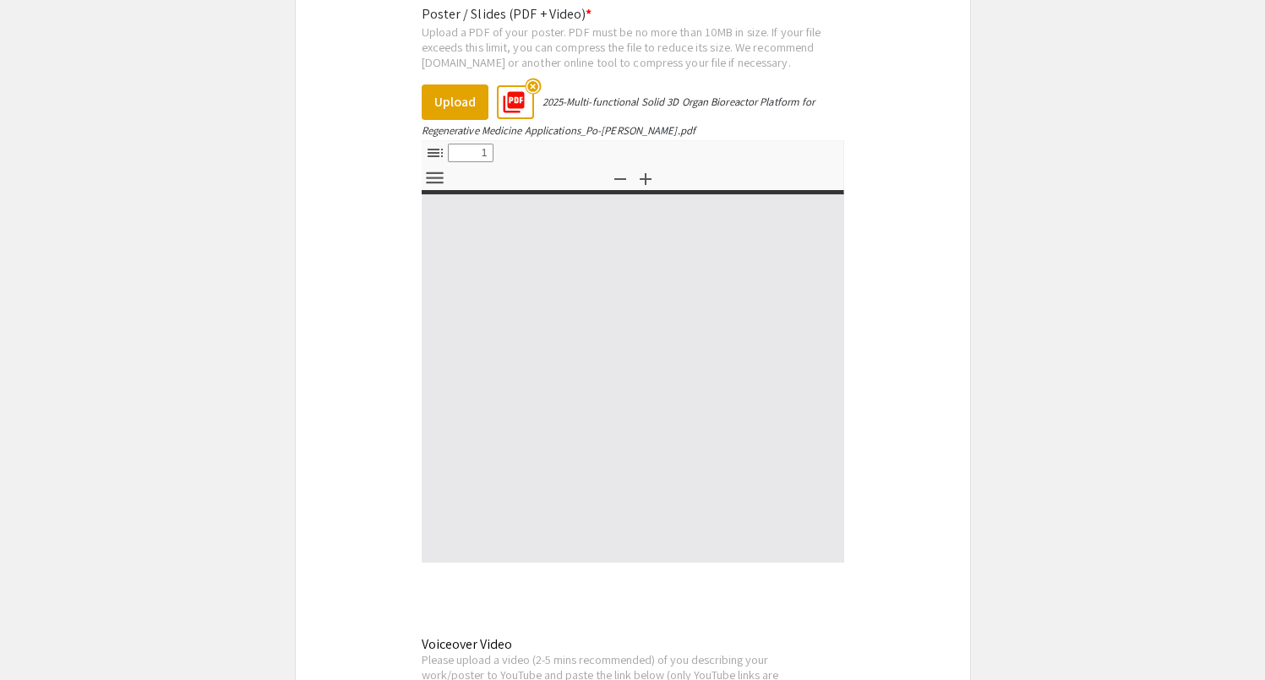
type input "0"
select select "custom"
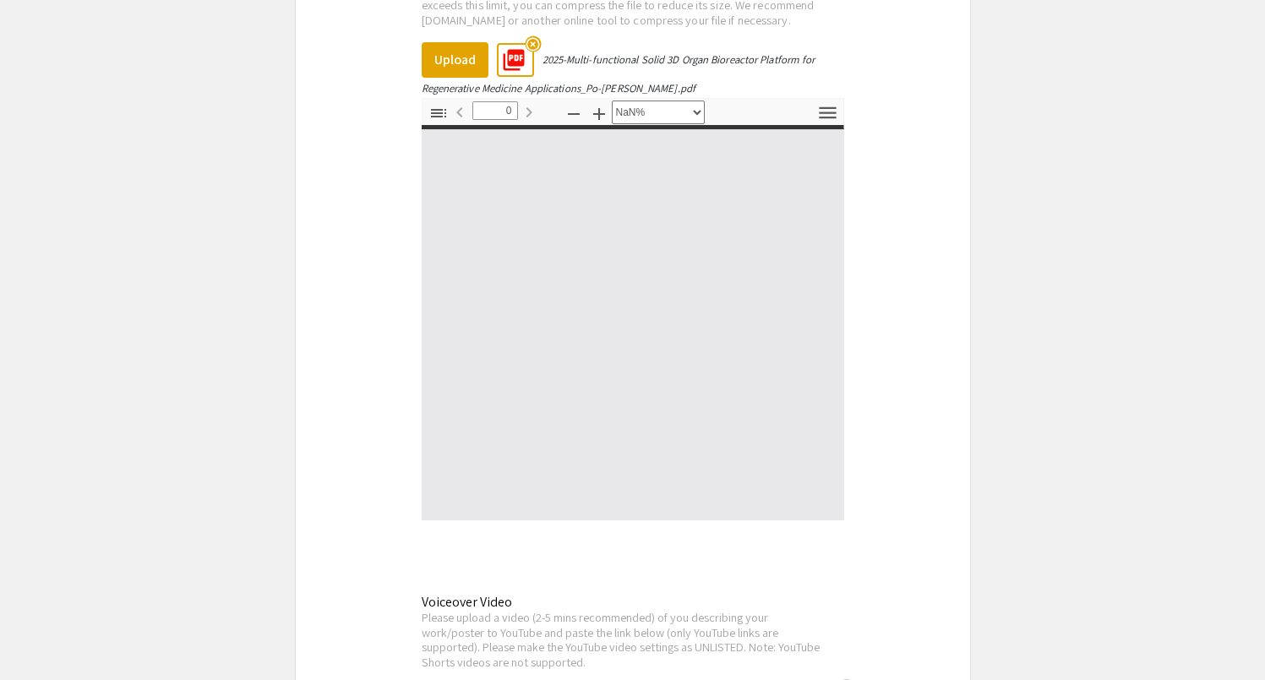
scroll to position [2585, 0]
type input "1"
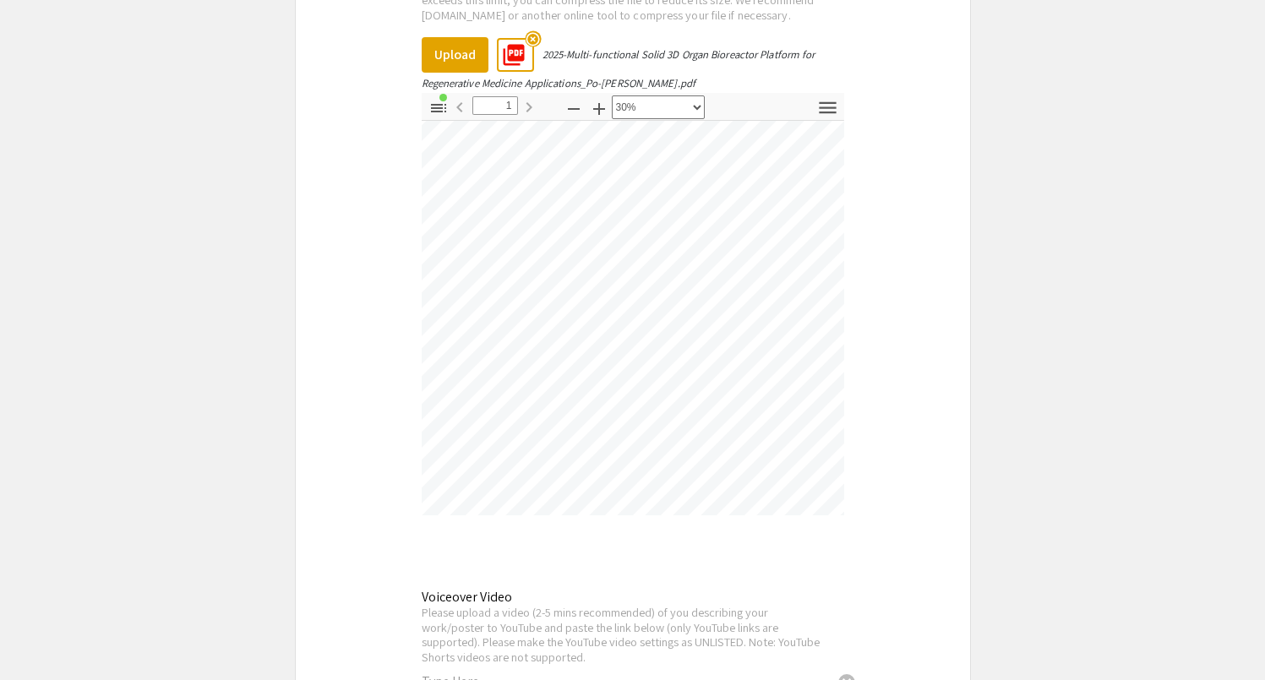
scroll to position [143, 283]
select select "custom"
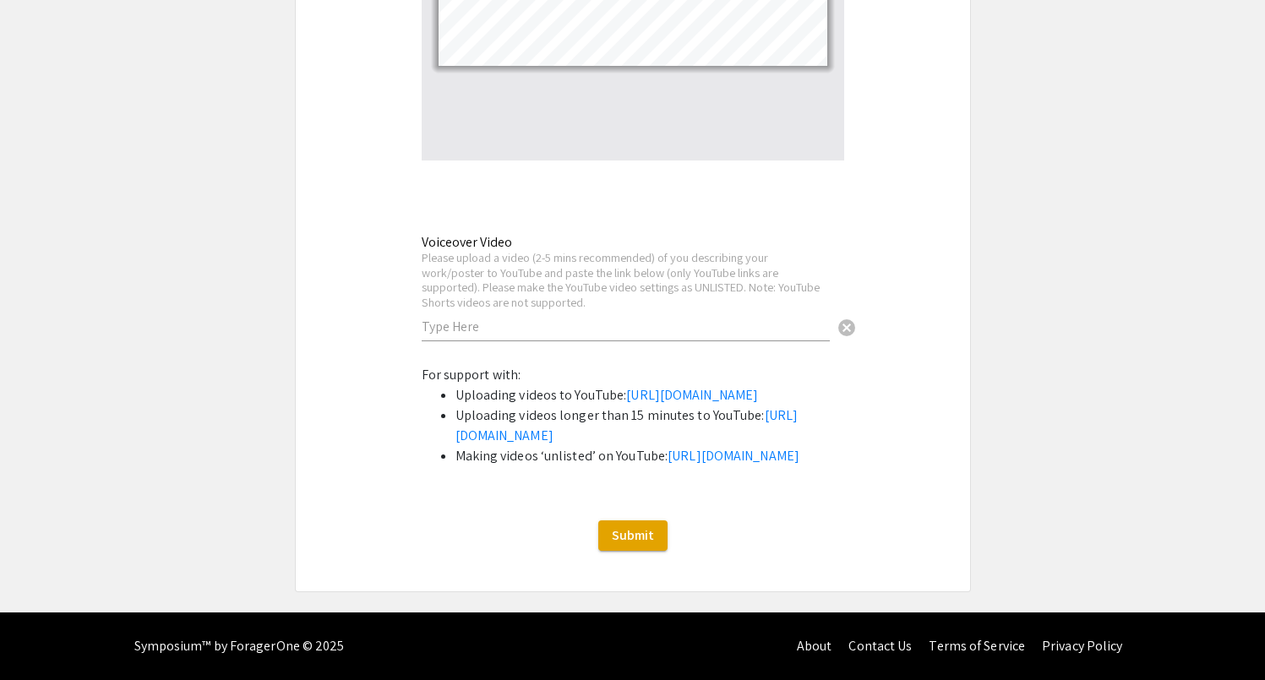
scroll to position [3049, 0]
click at [632, 535] on span "Submit" at bounding box center [633, 536] width 42 height 18
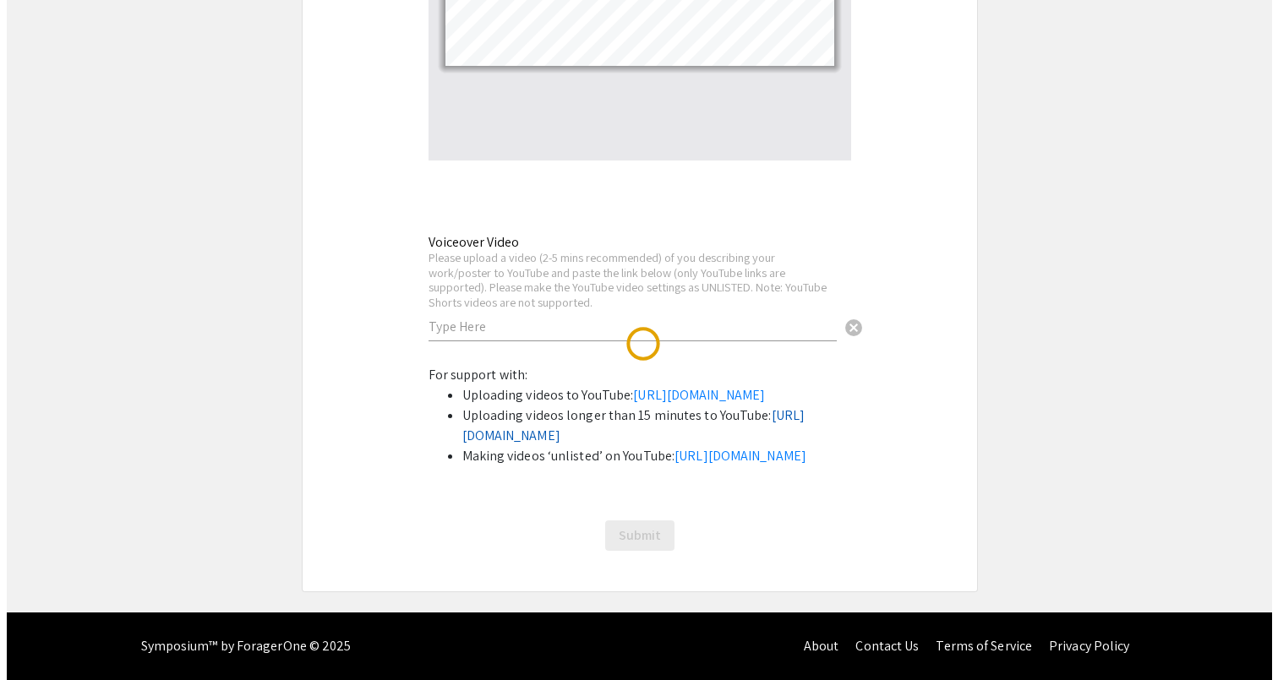
scroll to position [0, 0]
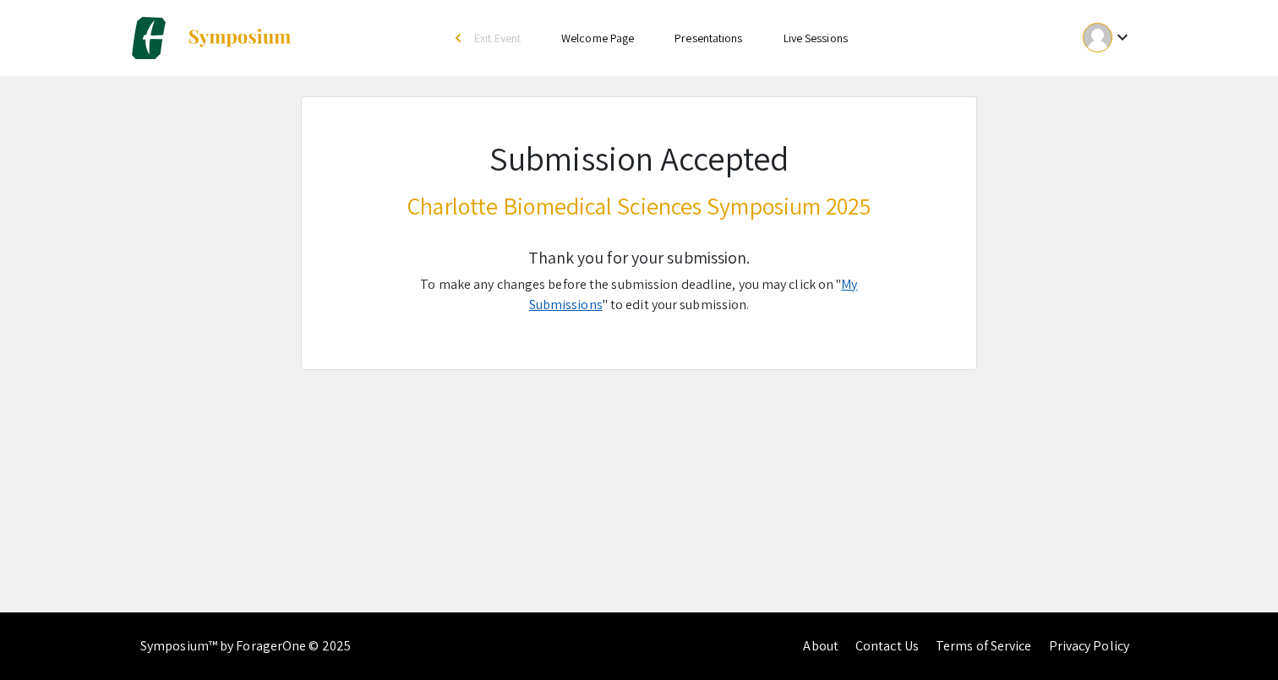
click at [855, 283] on link "My Submissions" at bounding box center [693, 295] width 329 height 38
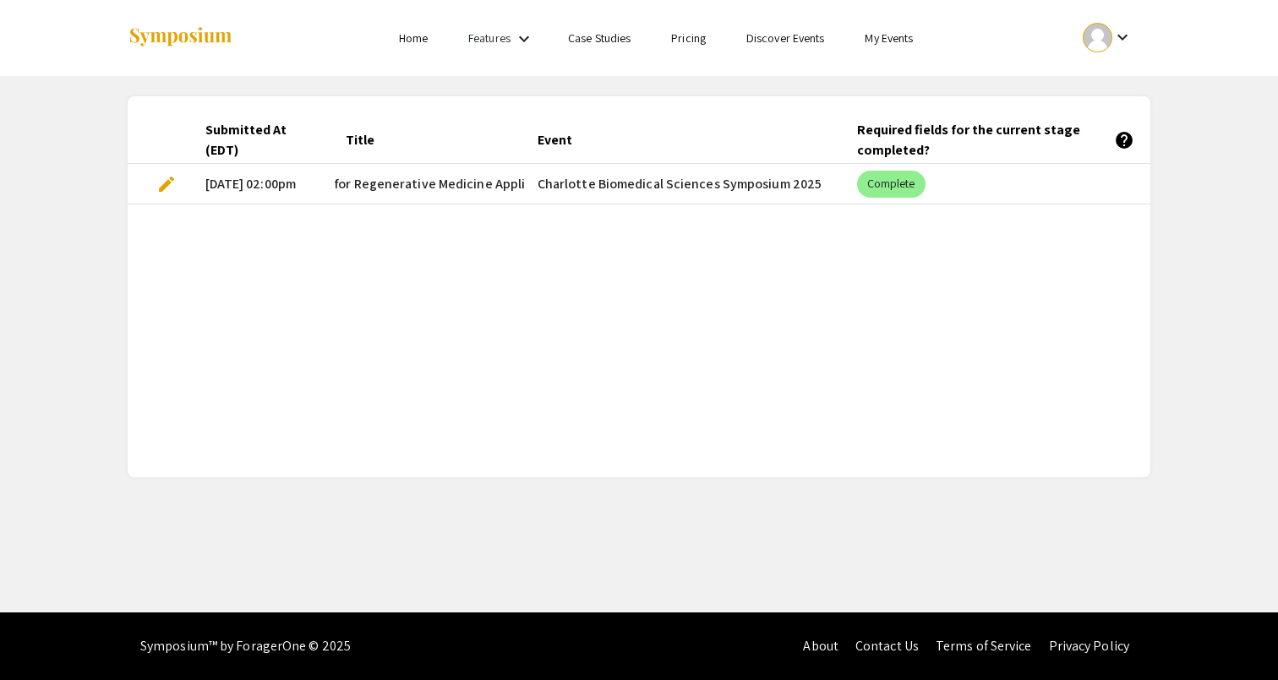
scroll to position [0, 349]
